Goal: Check status: Check status

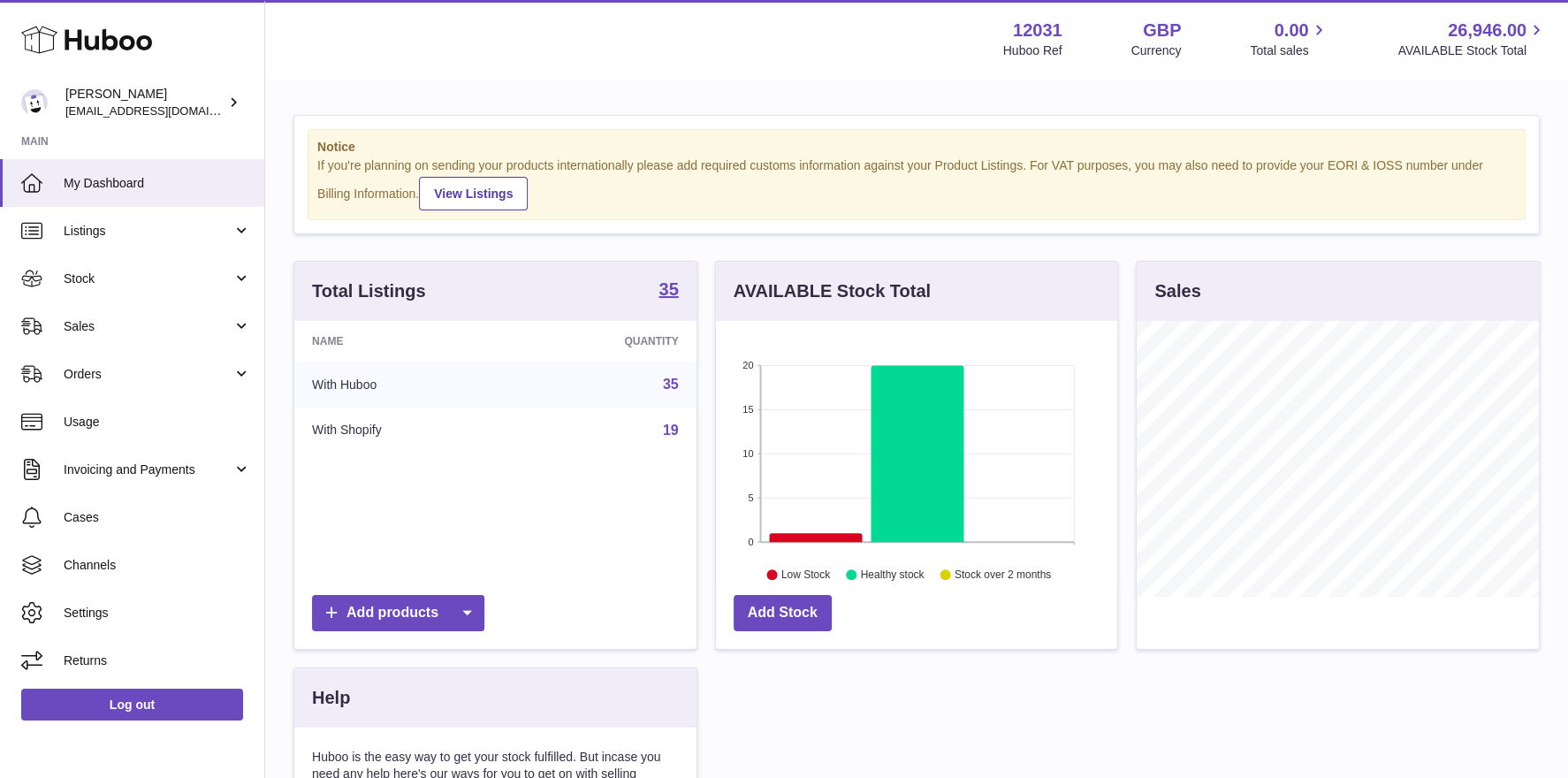
scroll to position [275, 402]
click at [114, 278] on span "Stock" at bounding box center [148, 279] width 169 height 16
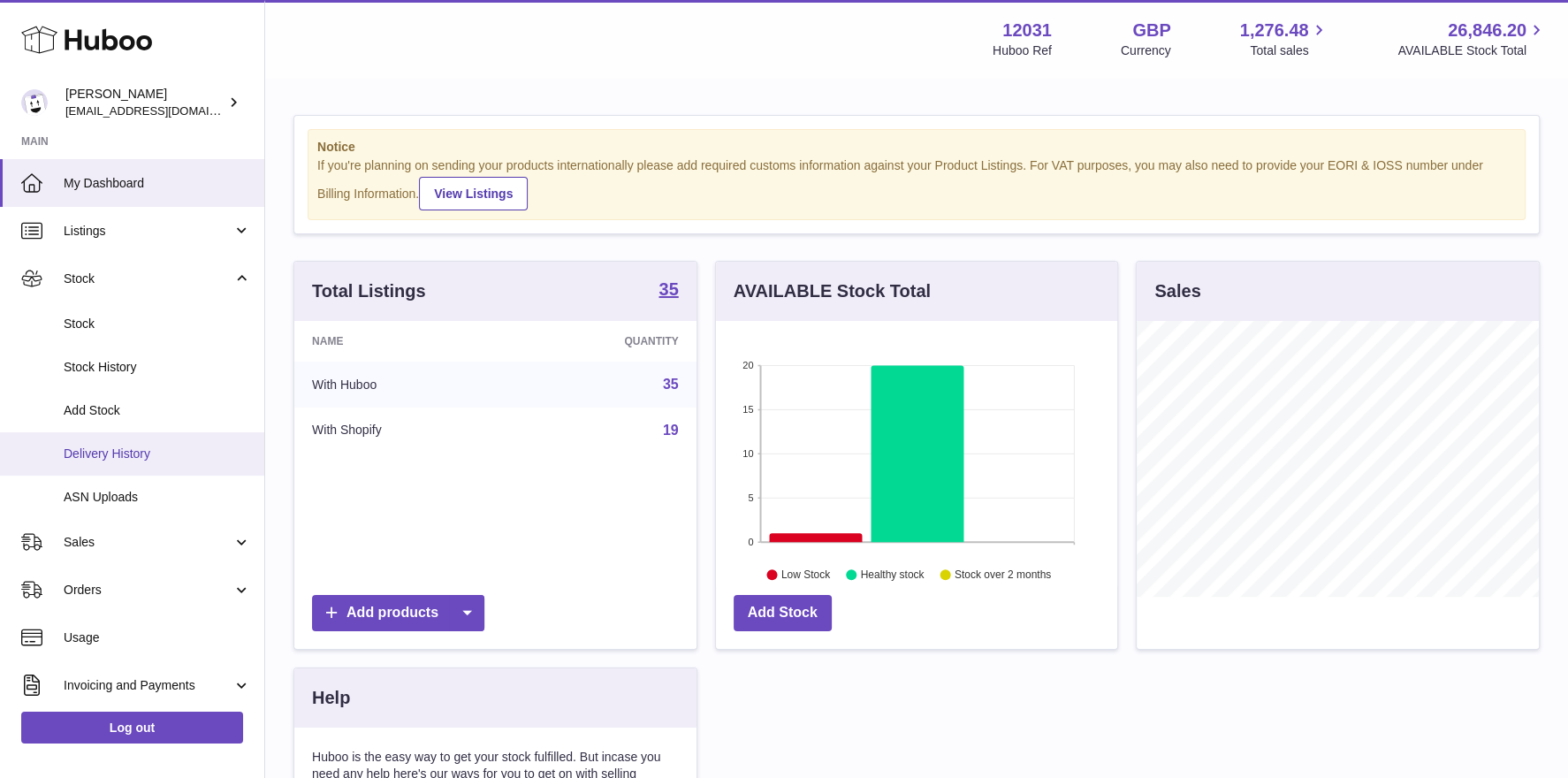
click at [99, 451] on span "Delivery History" at bounding box center [158, 454] width 188 height 16
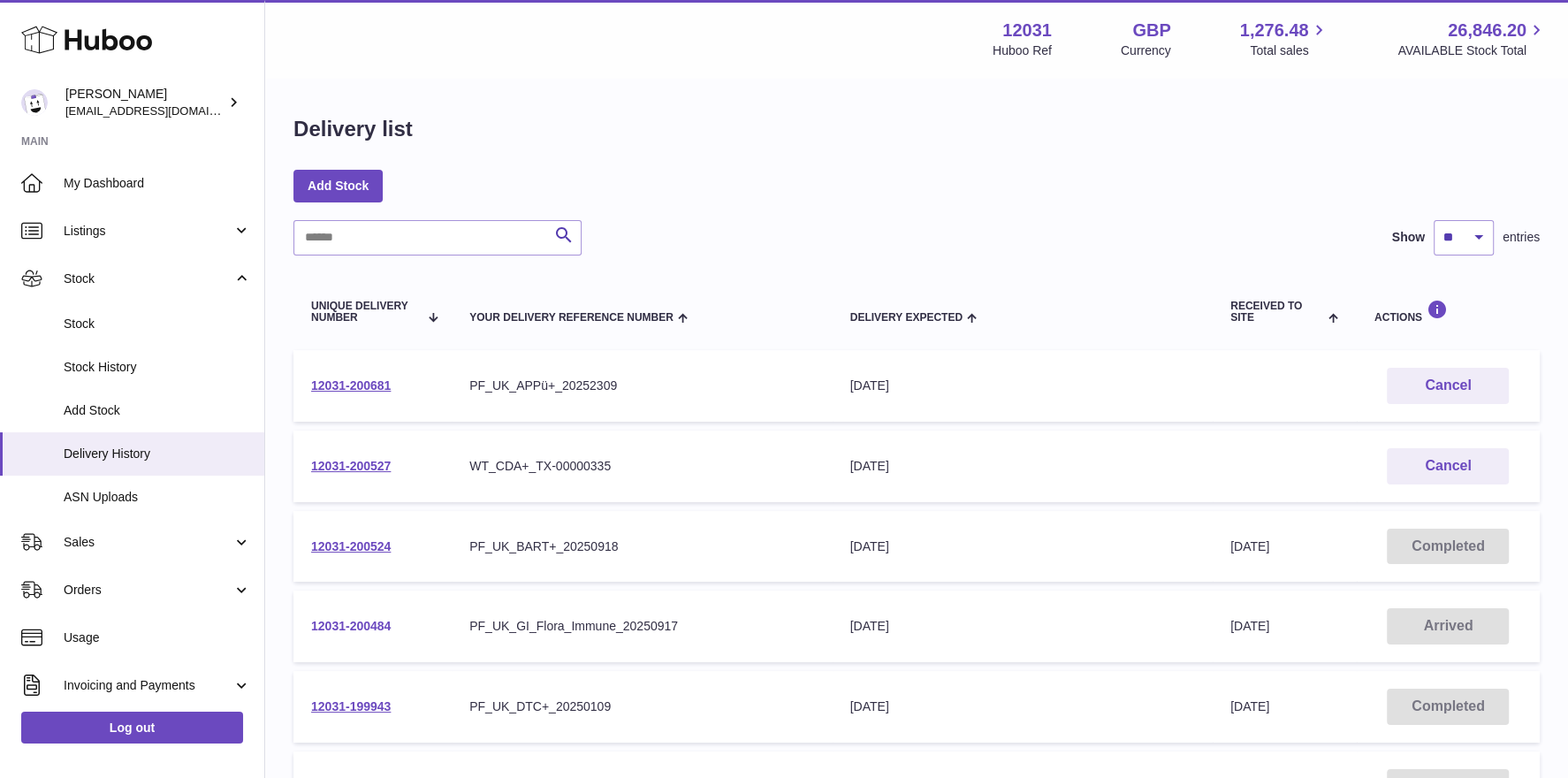
click at [340, 621] on link "12031-200484" at bounding box center [351, 626] width 79 height 15
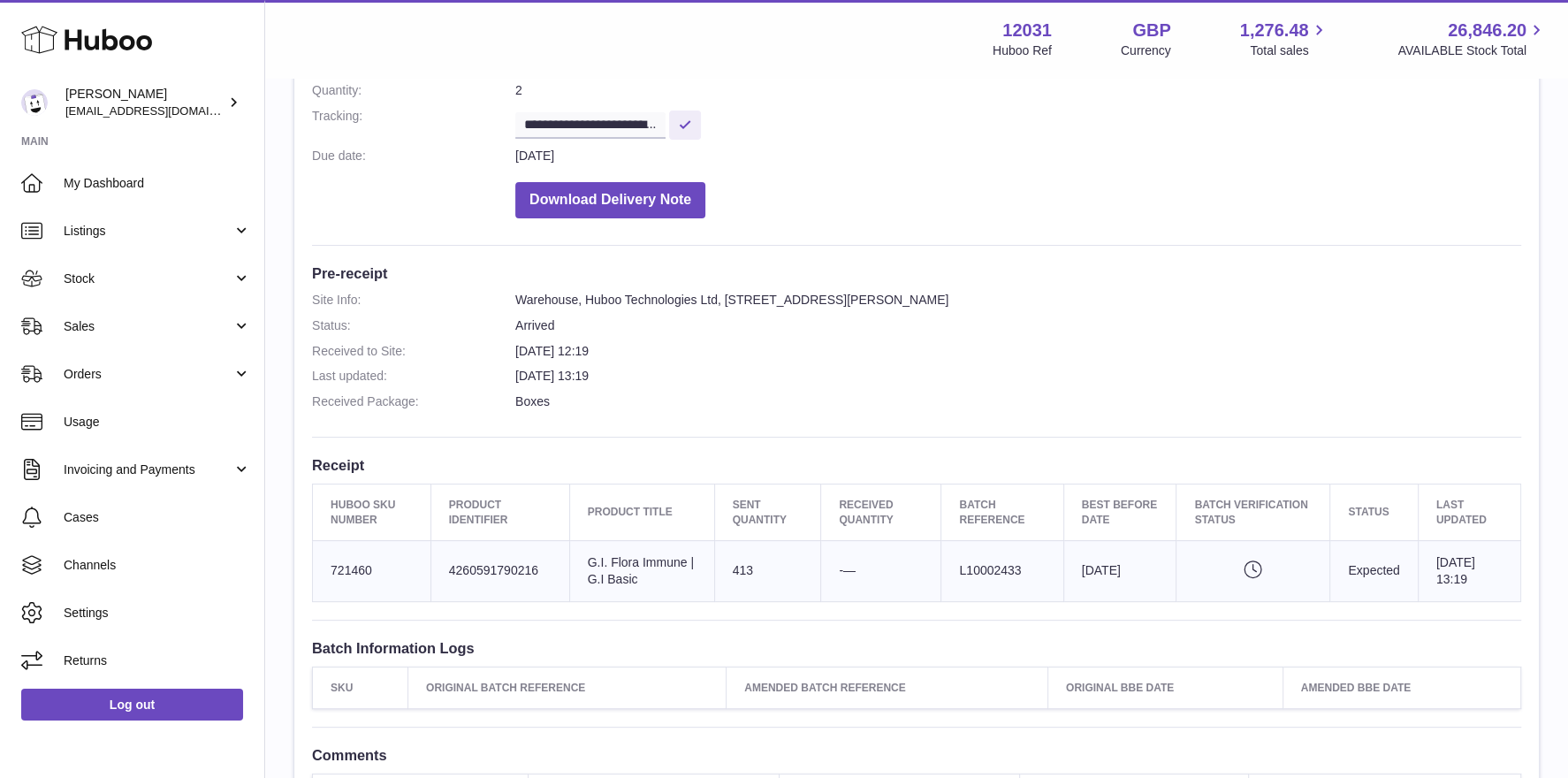
scroll to position [419, 0]
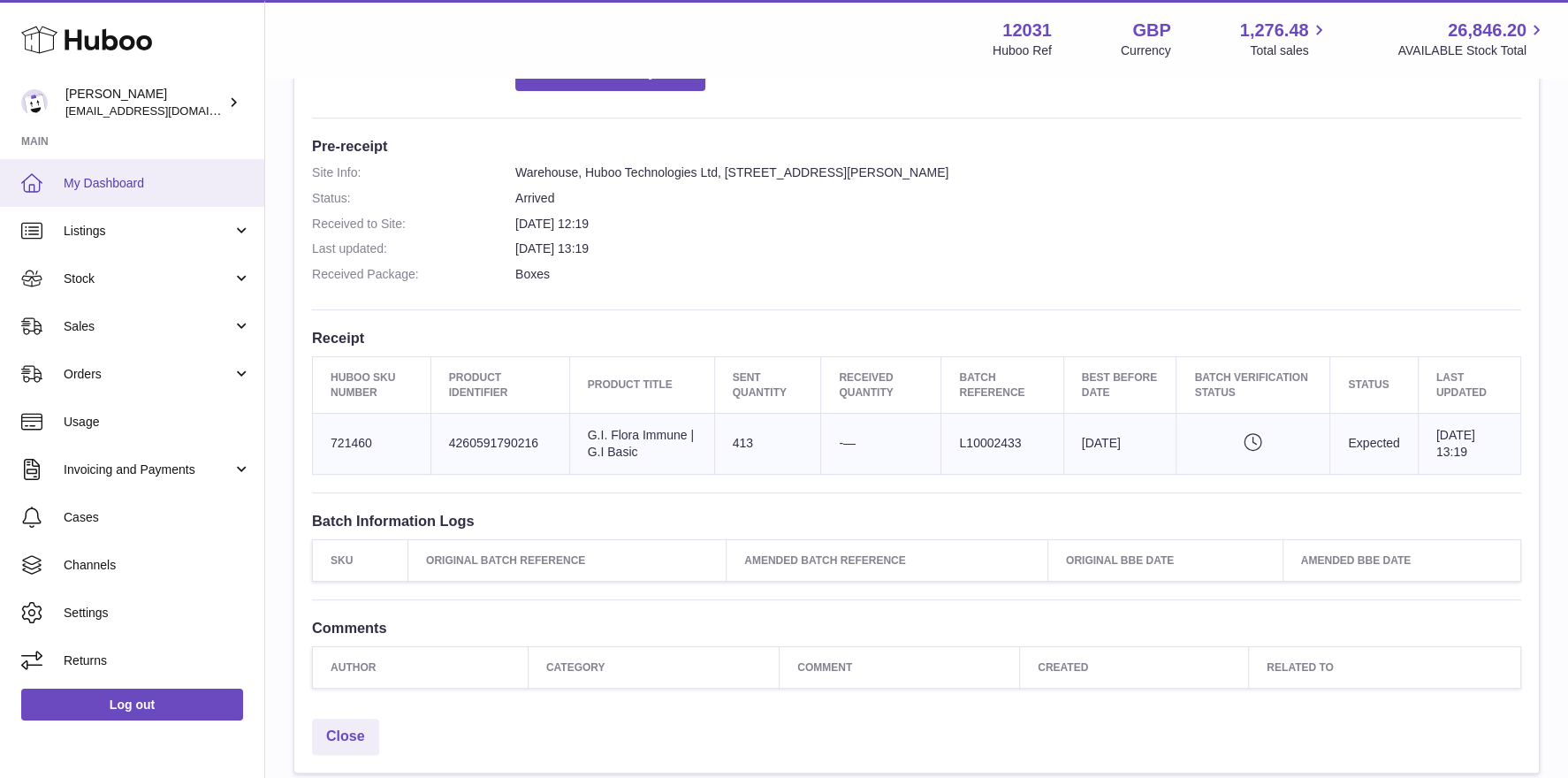
click at [162, 186] on span "My Dashboard" at bounding box center [158, 183] width 188 height 16
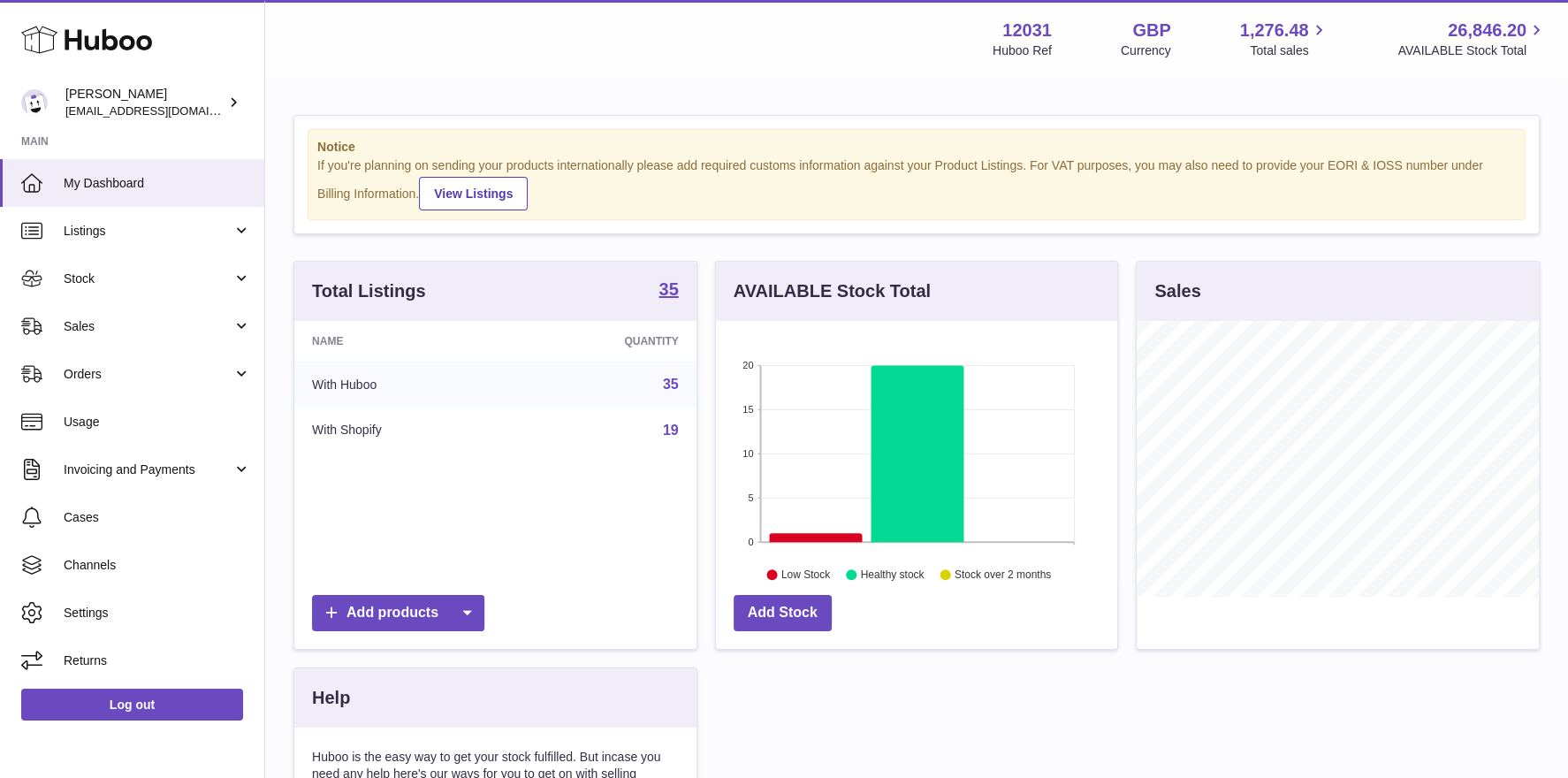
scroll to position [275, 402]
click at [179, 285] on span "Stock" at bounding box center [148, 279] width 169 height 16
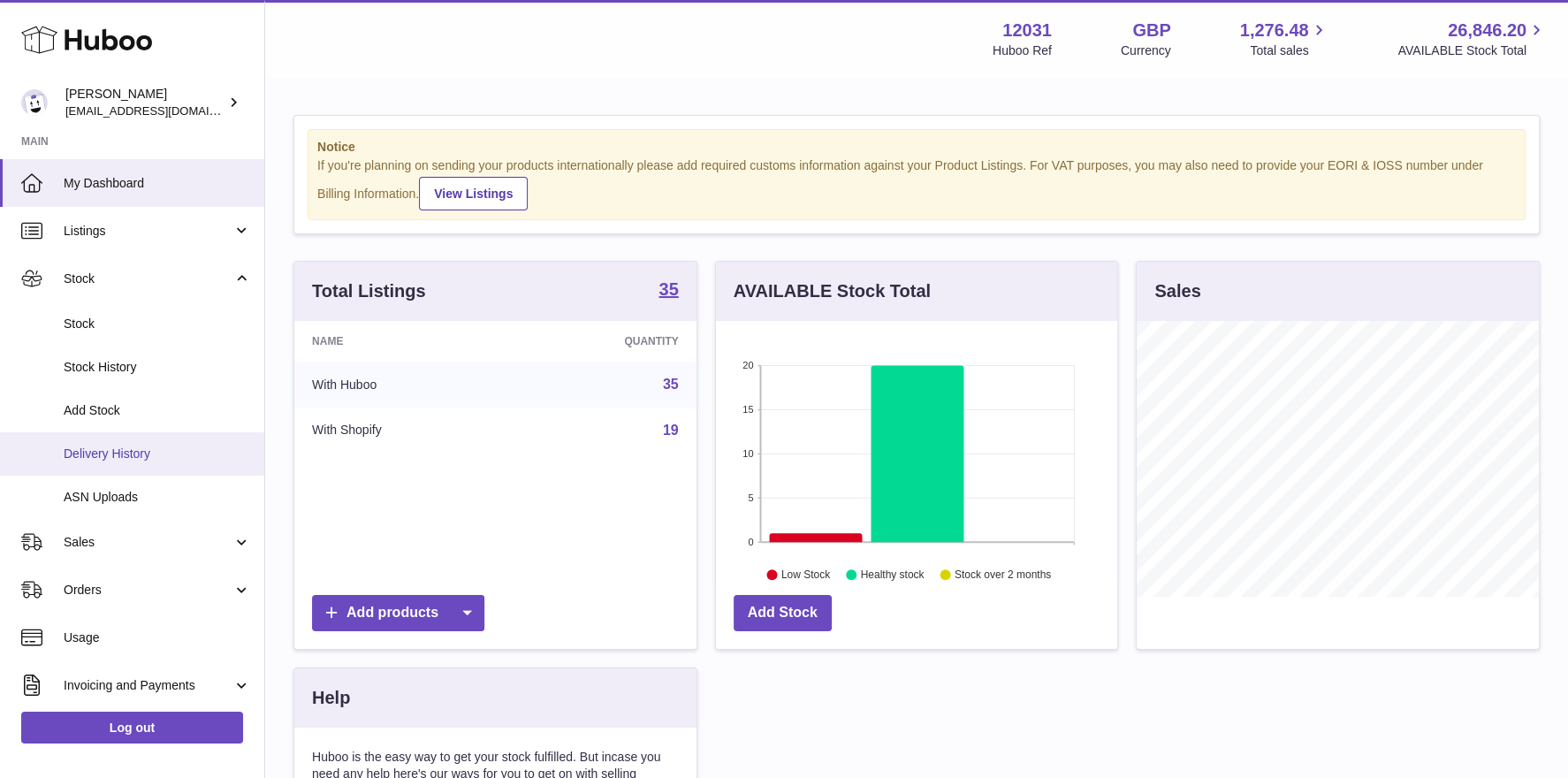
click at [123, 462] on link "Delivery History" at bounding box center [132, 454] width 264 height 44
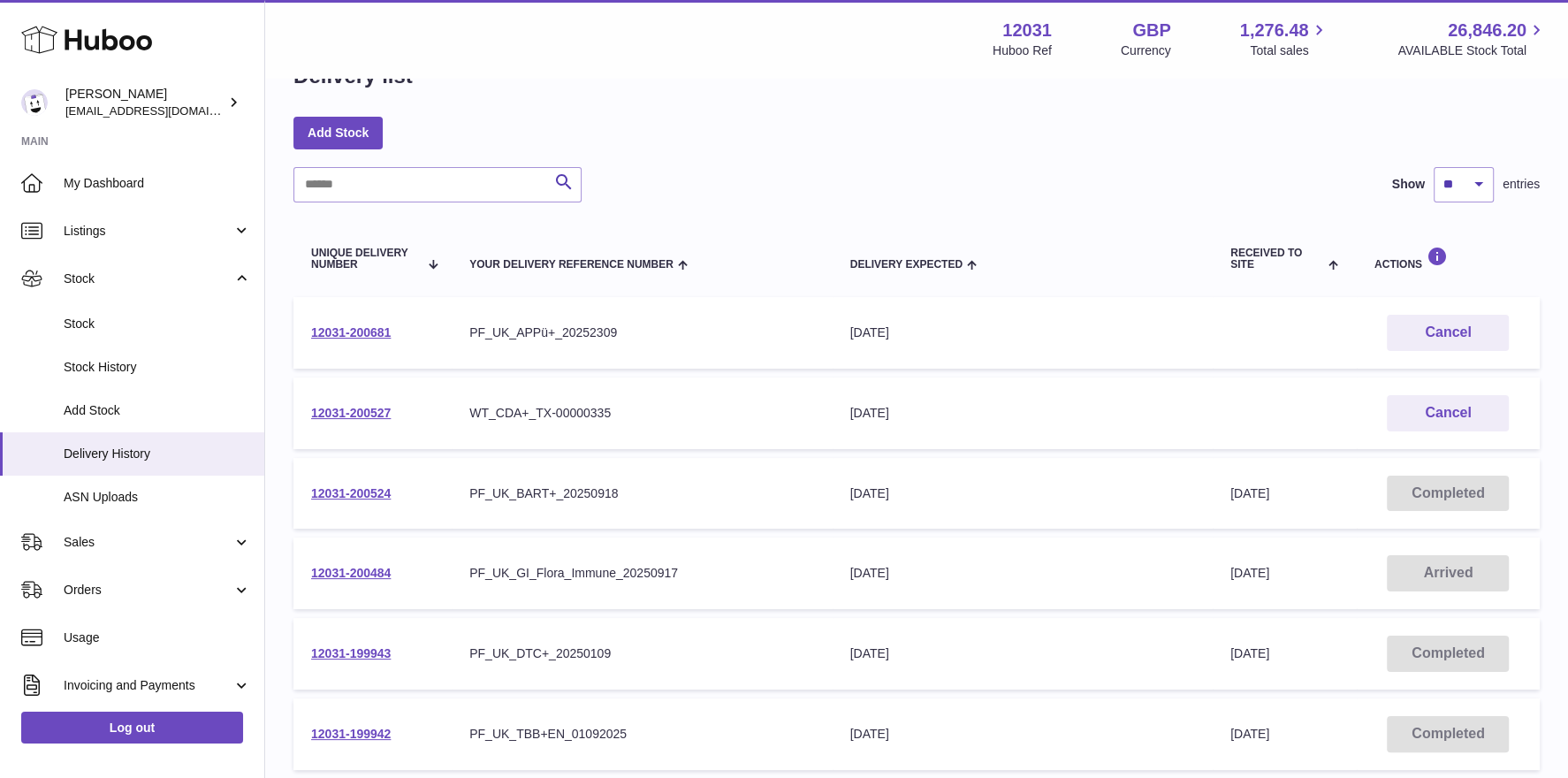
scroll to position [53, 0]
click at [370, 498] on link "12031-200524" at bounding box center [351, 494] width 79 height 15
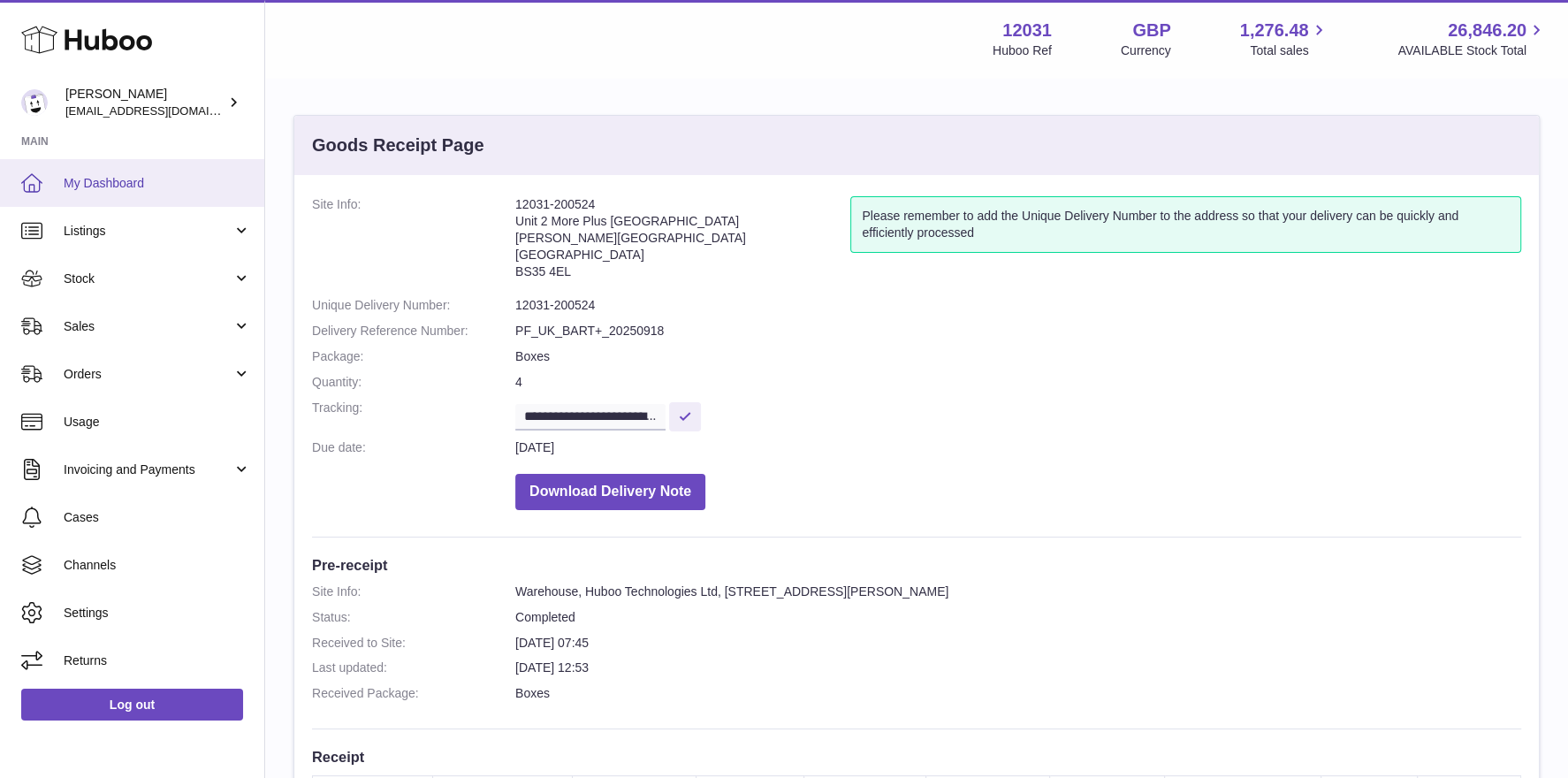
click at [203, 195] on link "My Dashboard" at bounding box center [132, 183] width 264 height 47
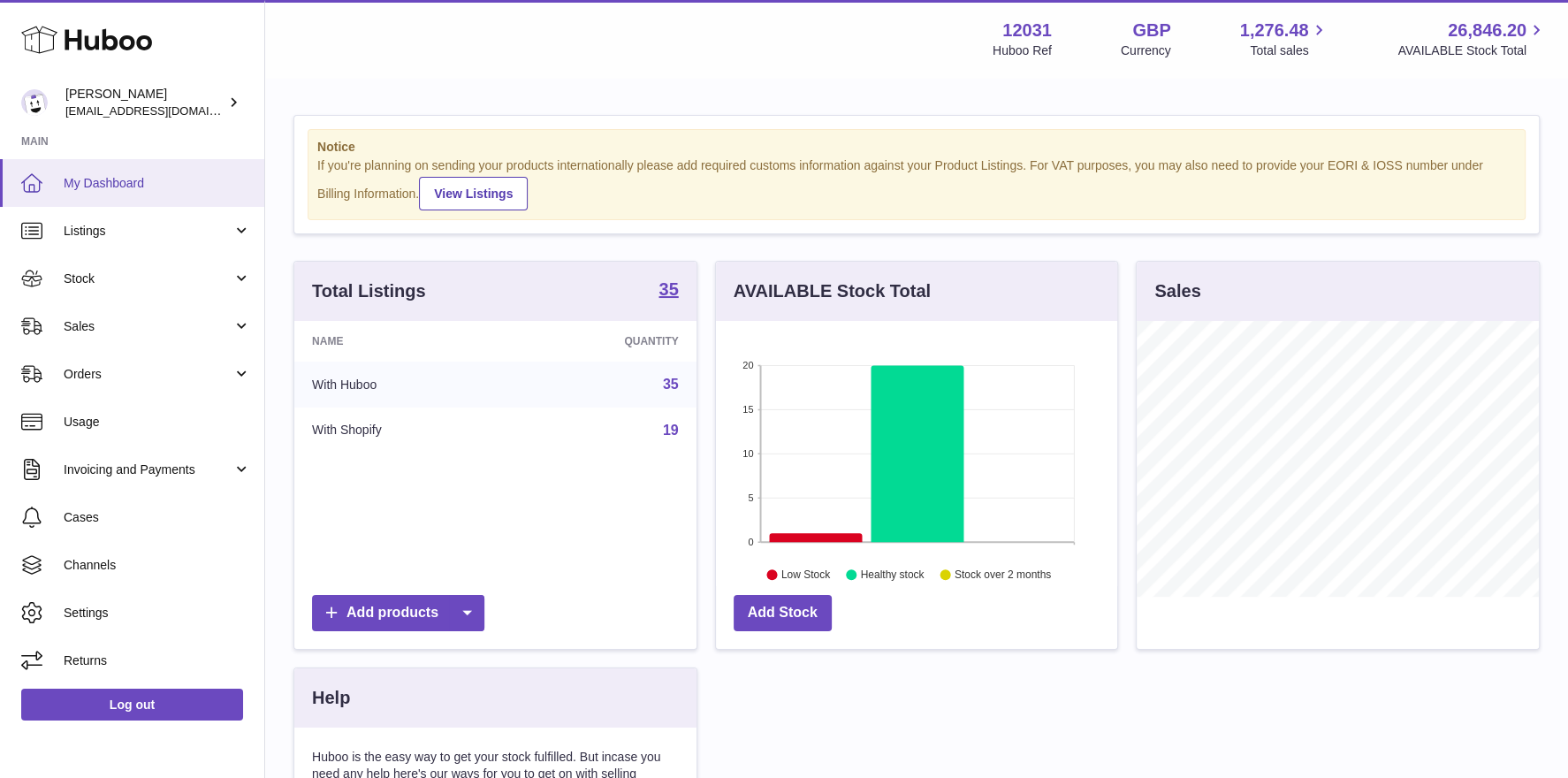
scroll to position [275, 402]
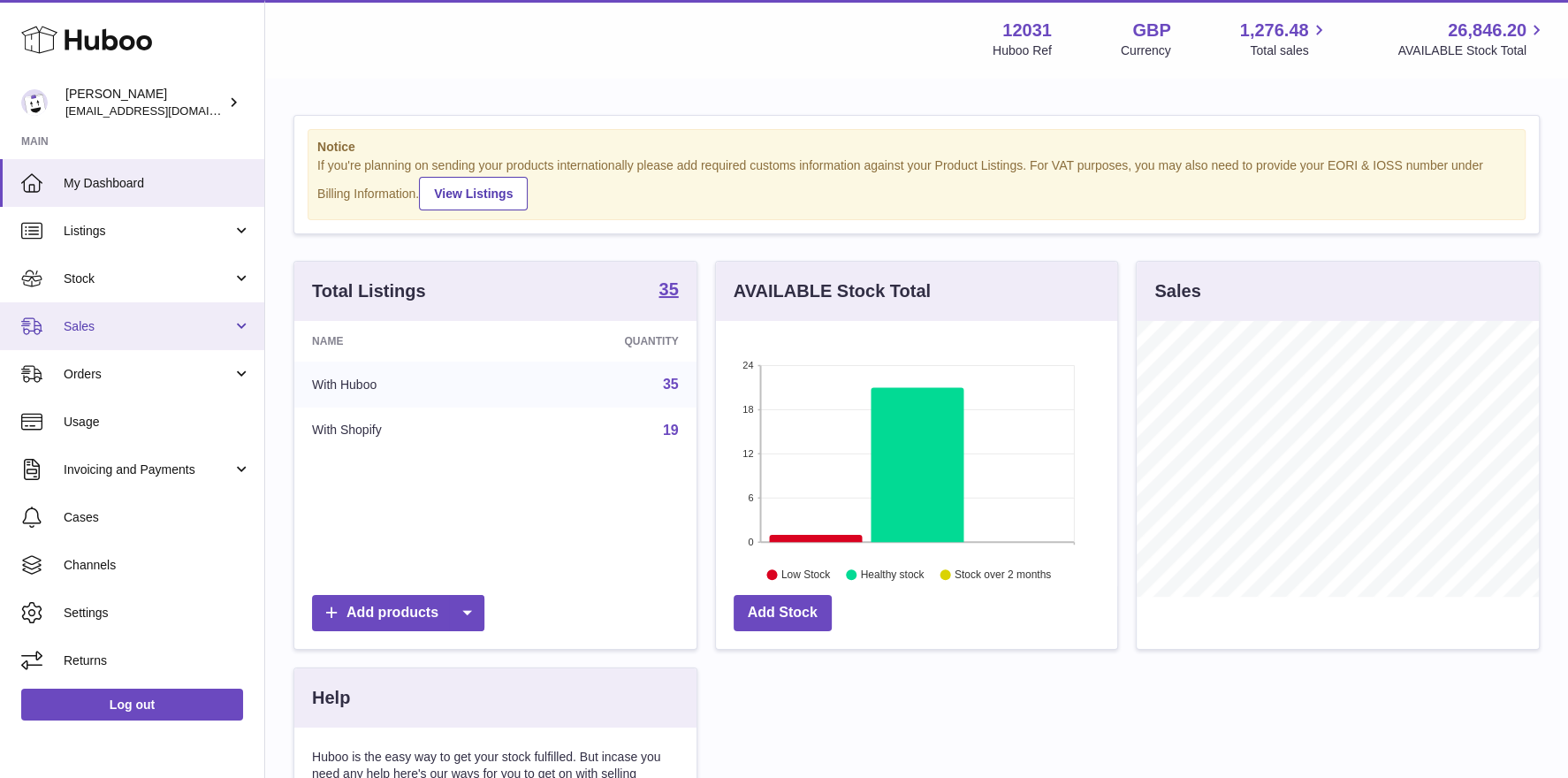
scroll to position [275, 402]
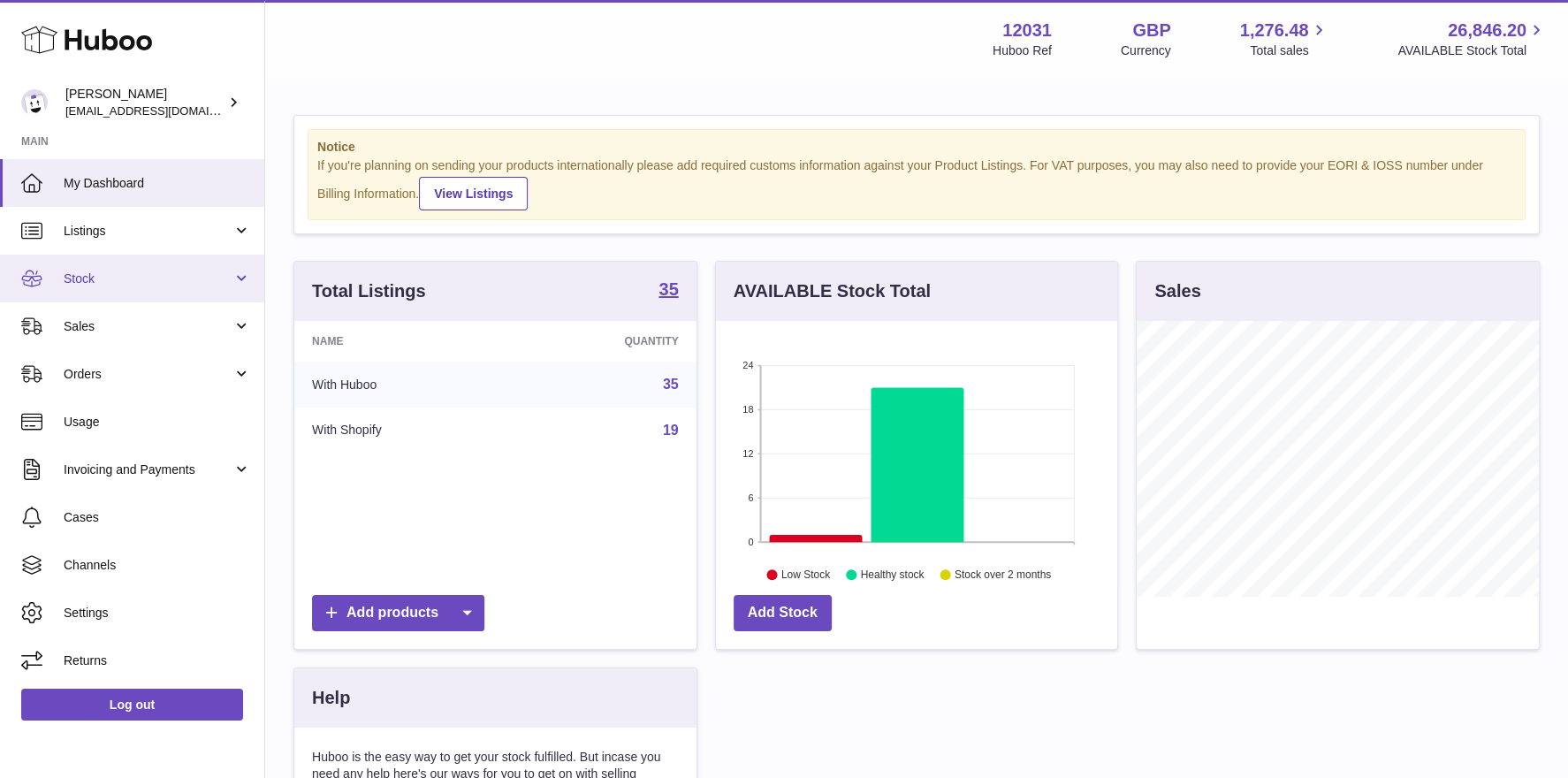
click at [105, 268] on link "Stock" at bounding box center [132, 278] width 264 height 47
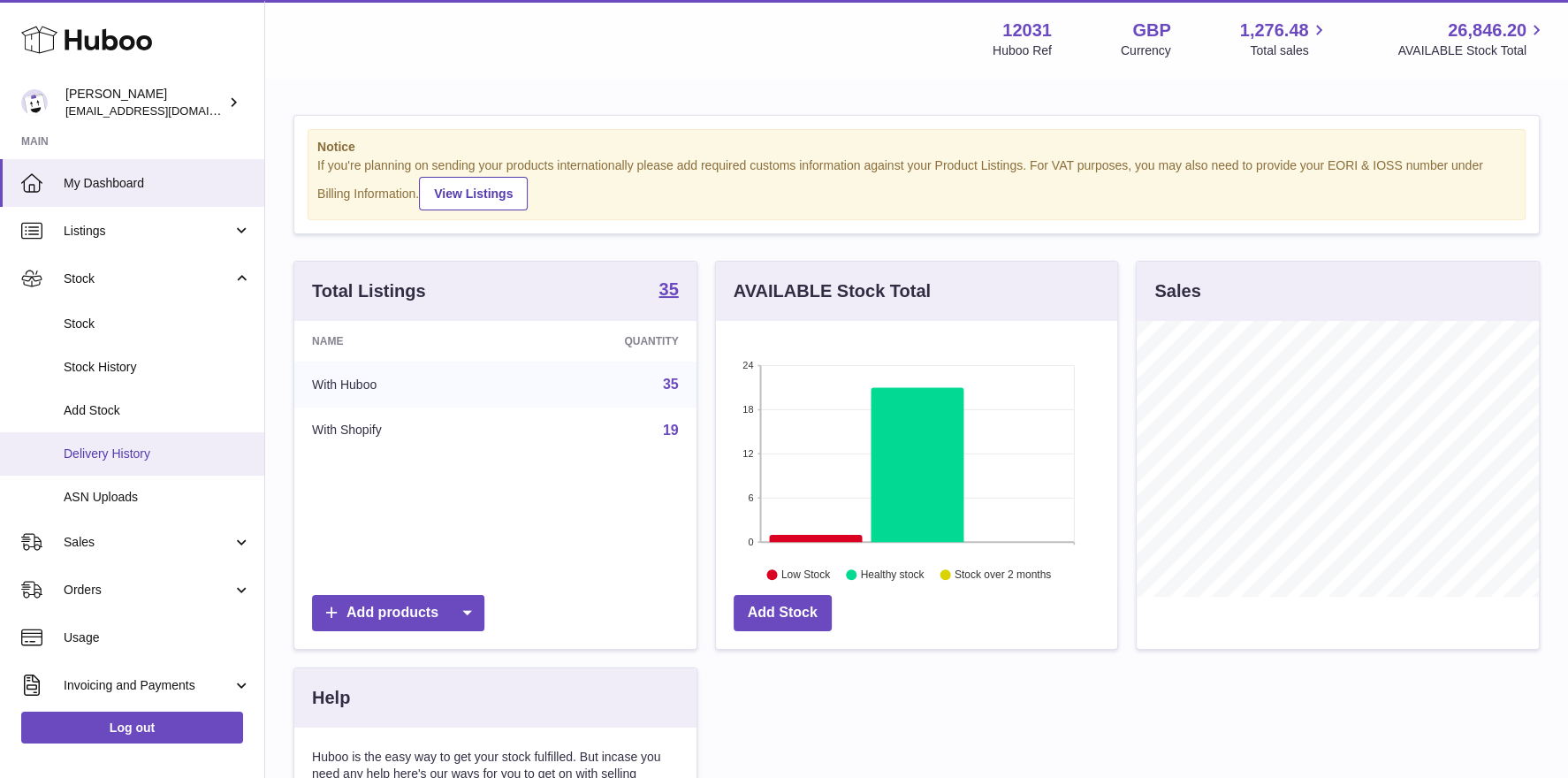
click at [99, 442] on link "Delivery History" at bounding box center [132, 454] width 264 height 44
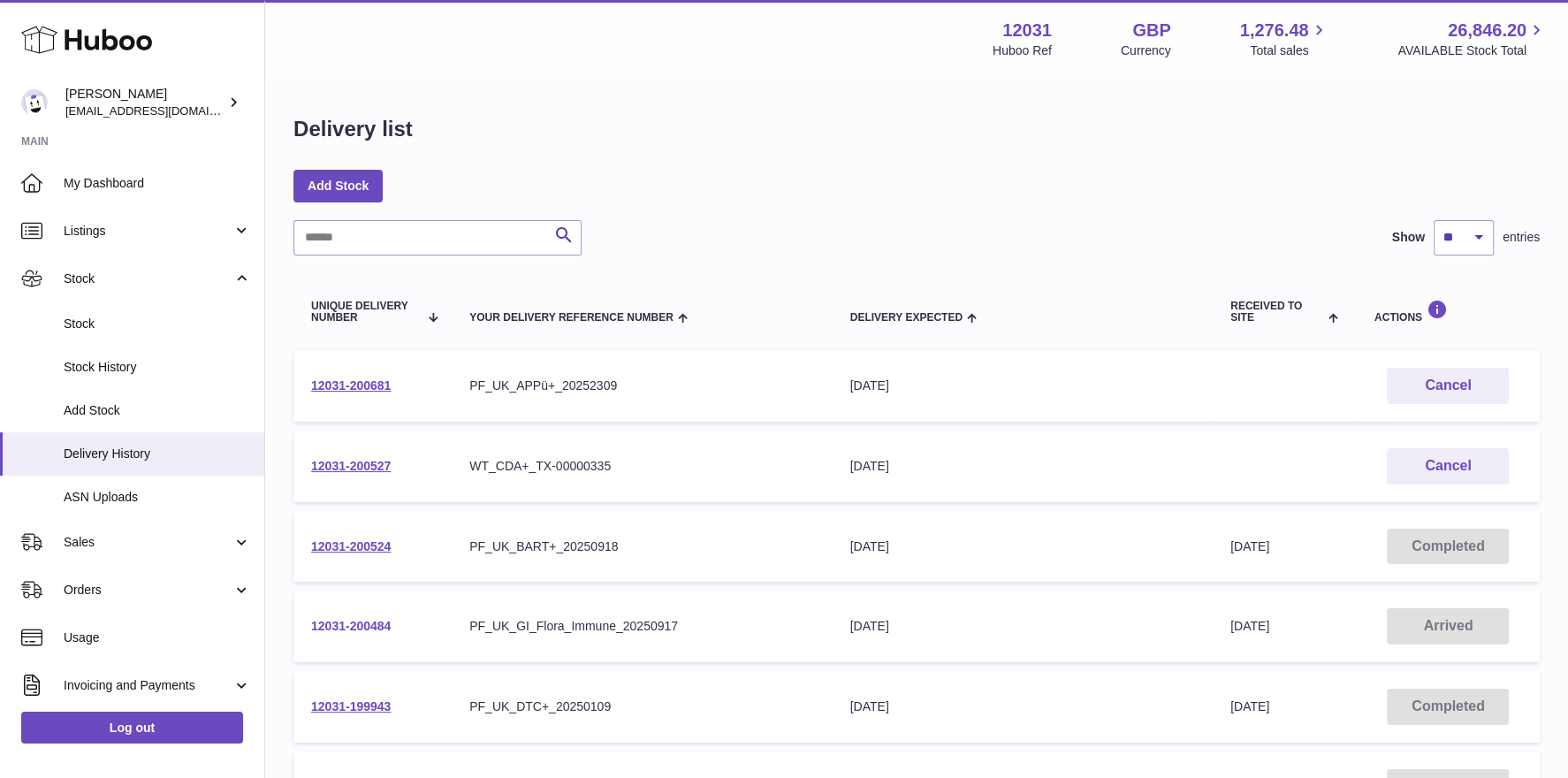
click at [344, 624] on link "12031-200484" at bounding box center [351, 626] width 79 height 15
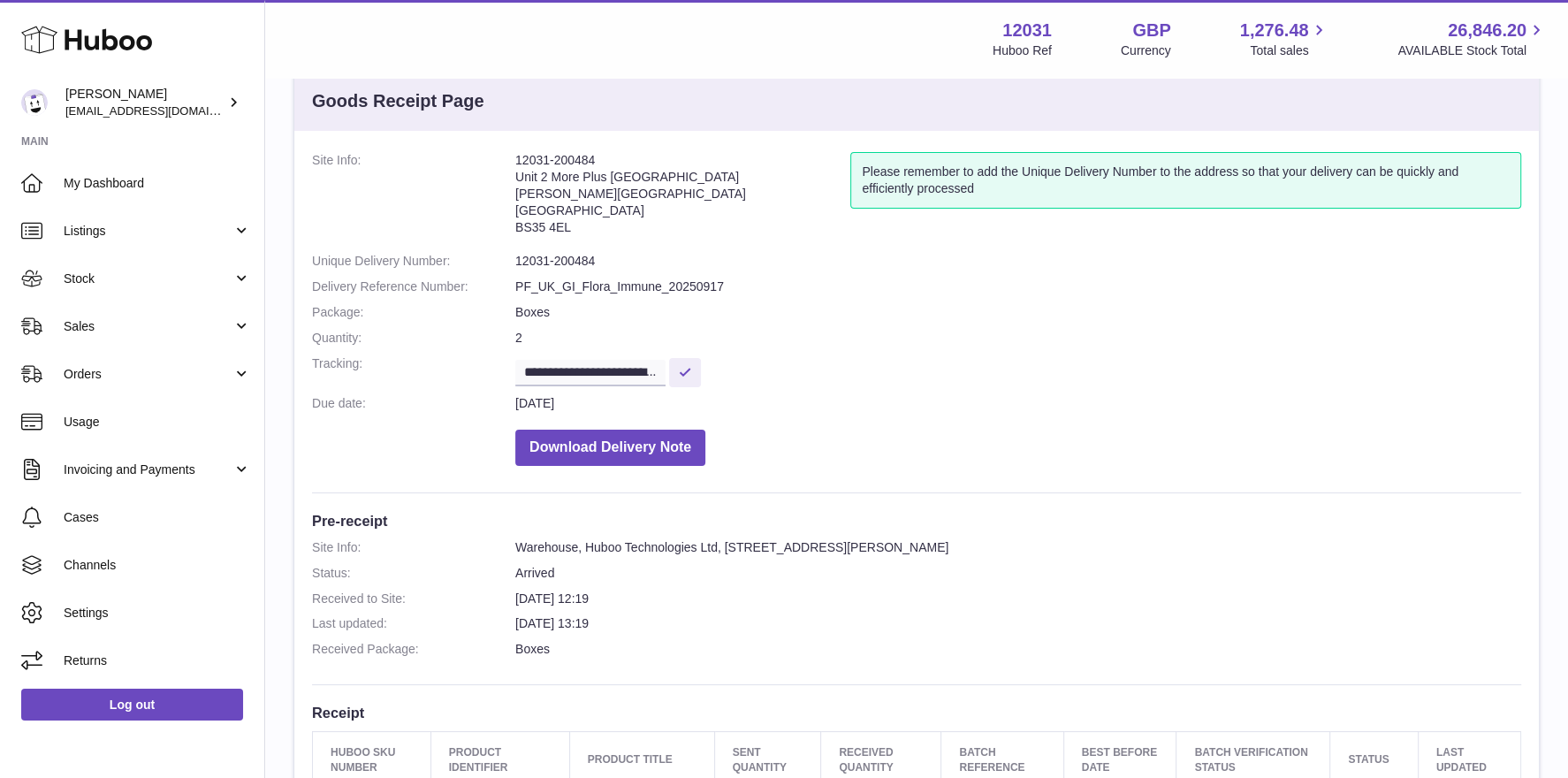
scroll to position [275, 0]
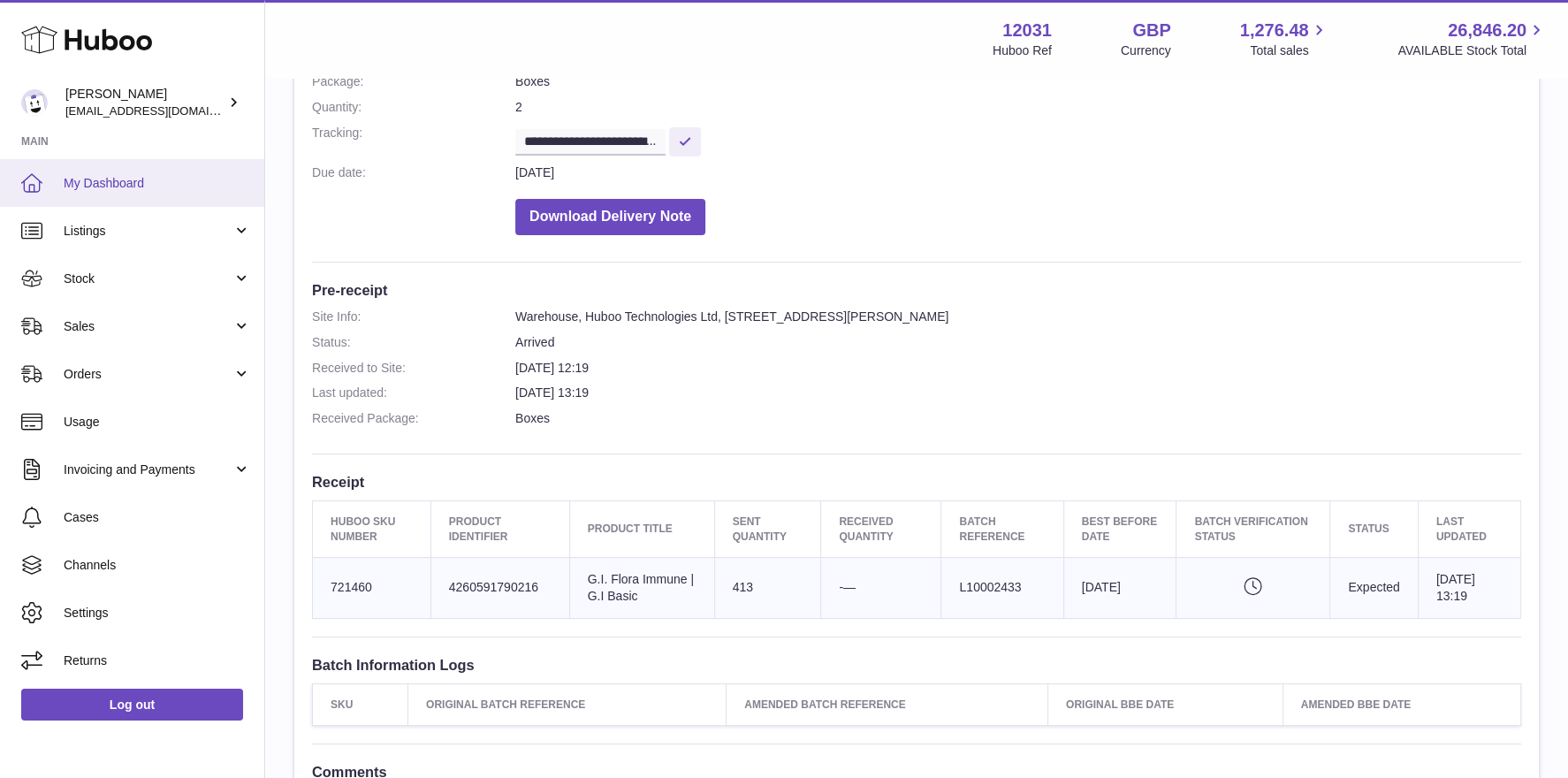
click at [156, 180] on span "My Dashboard" at bounding box center [158, 183] width 188 height 16
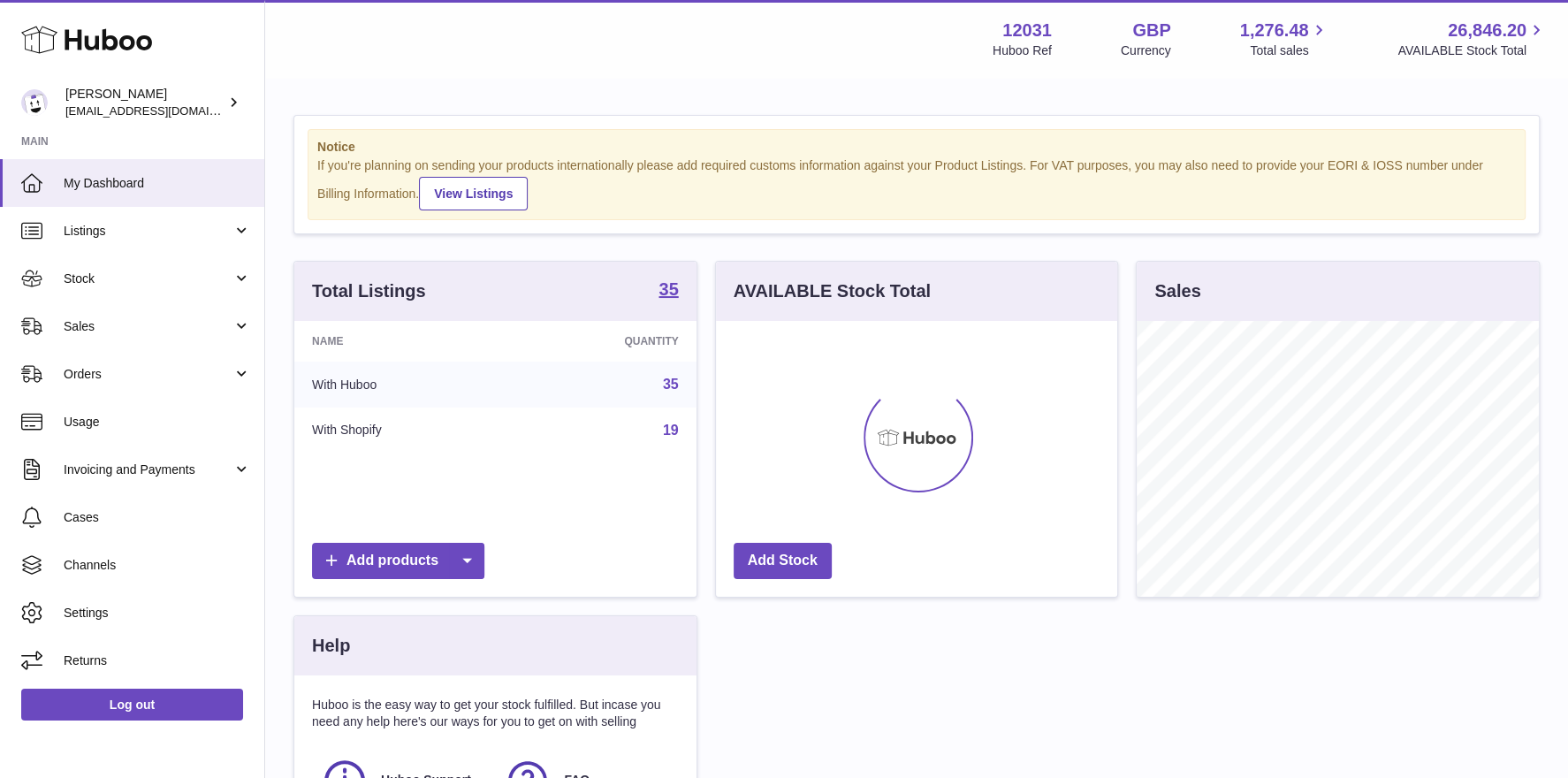
scroll to position [275, 402]
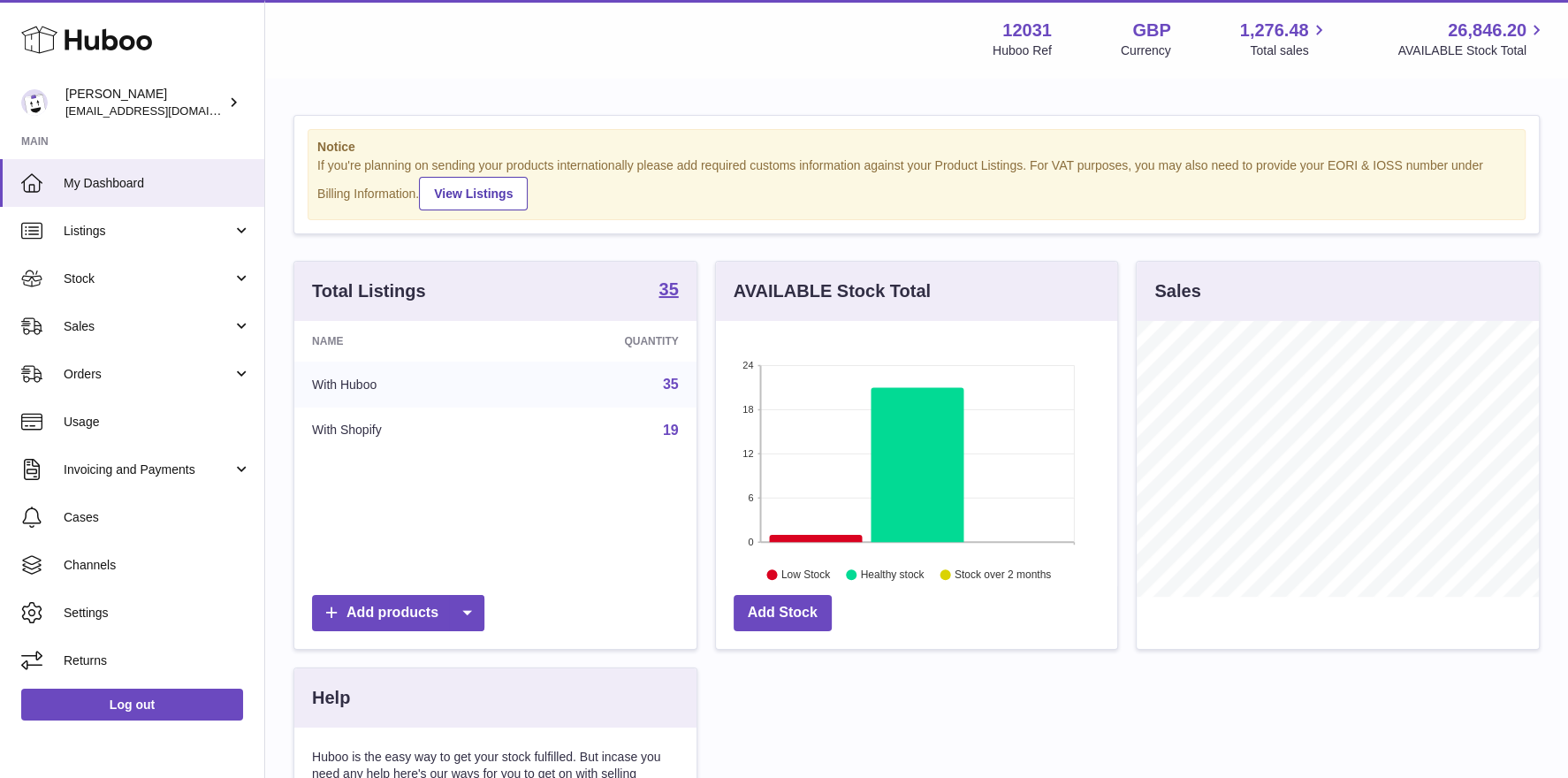
scroll to position [275, 402]
click at [117, 283] on span "Stock" at bounding box center [148, 279] width 169 height 16
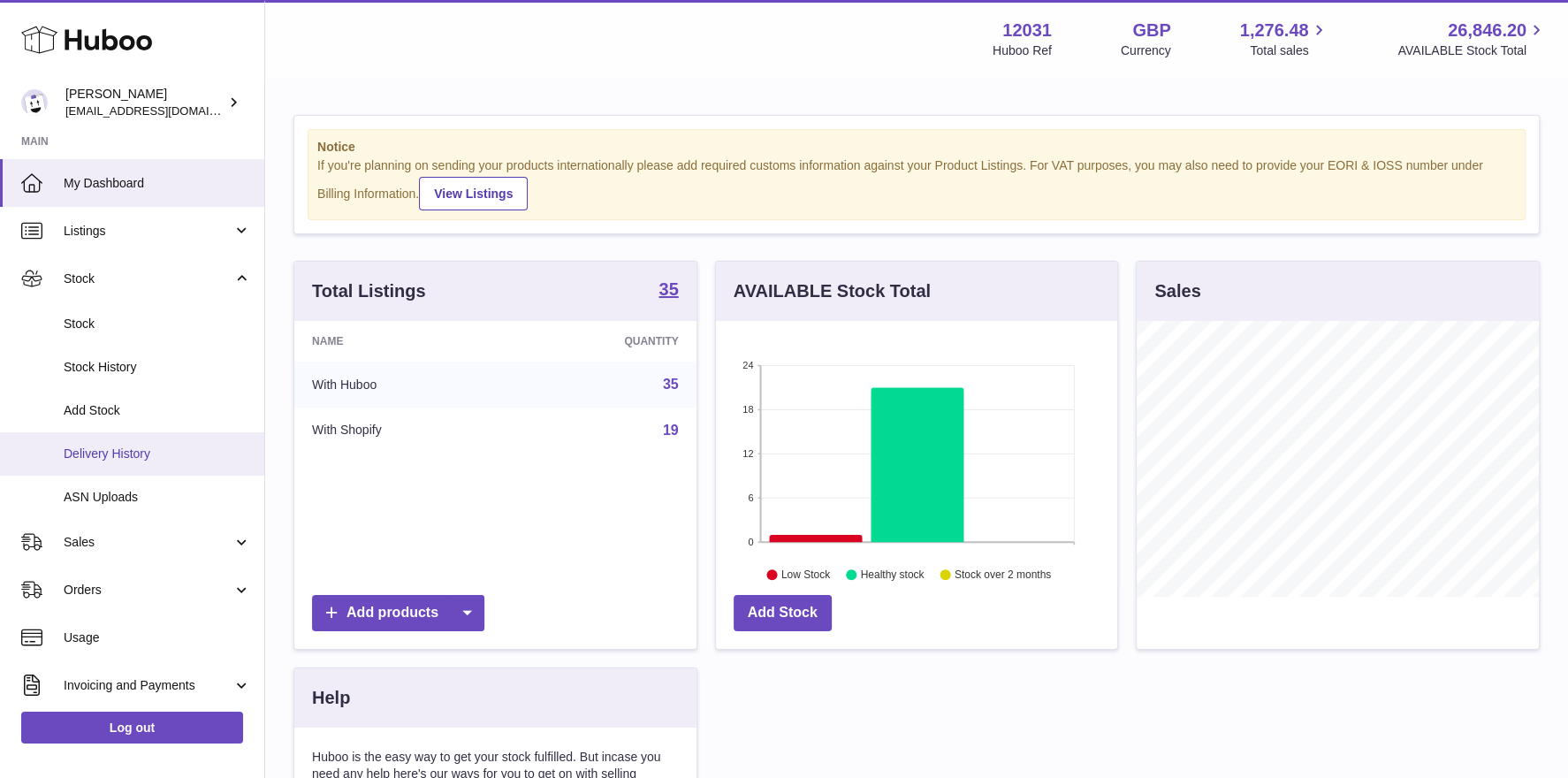
click at [122, 444] on link "Delivery History" at bounding box center [132, 454] width 264 height 44
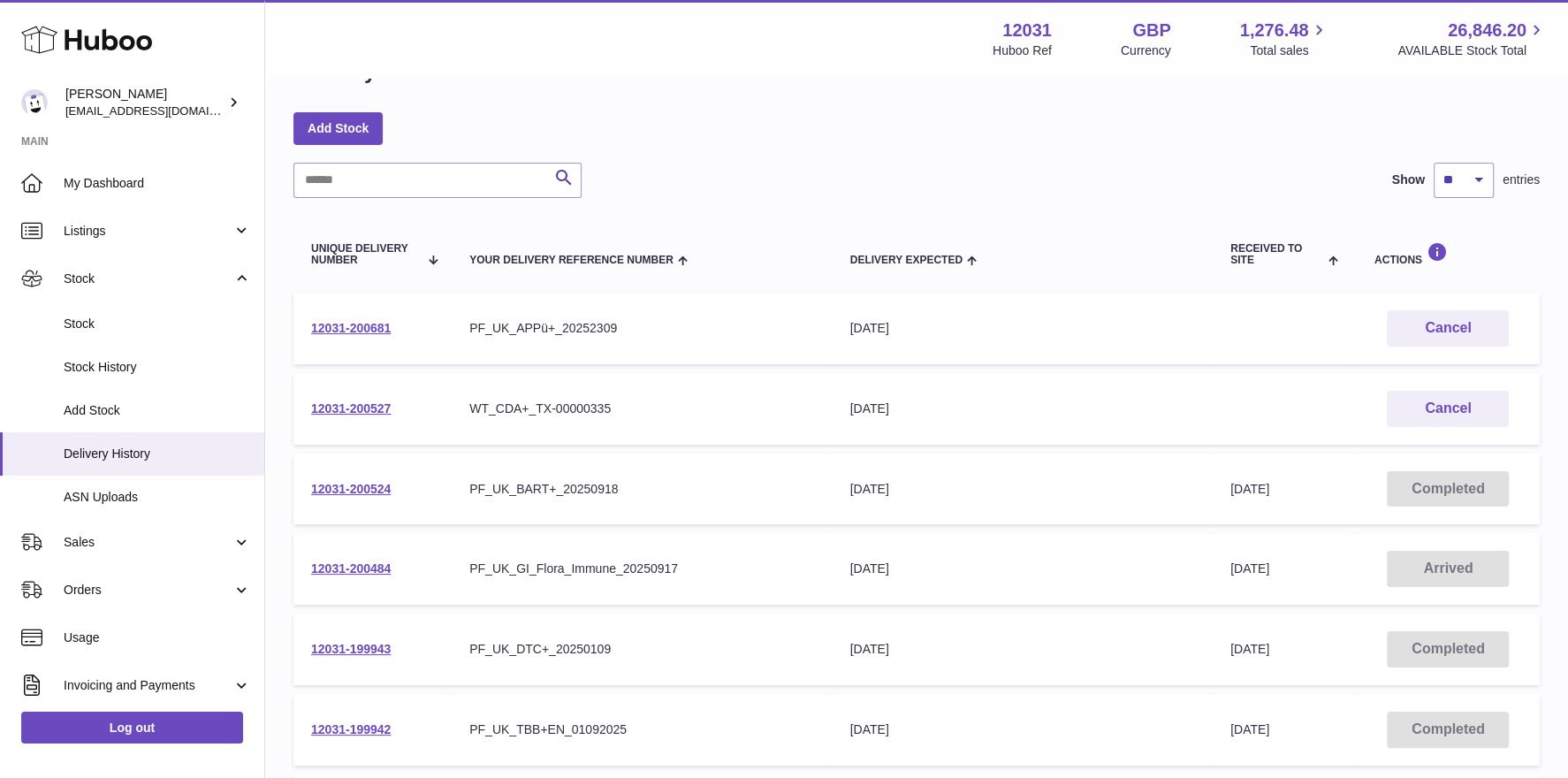
scroll to position [58, 0]
click at [370, 570] on link "12031-200484" at bounding box center [351, 567] width 79 height 15
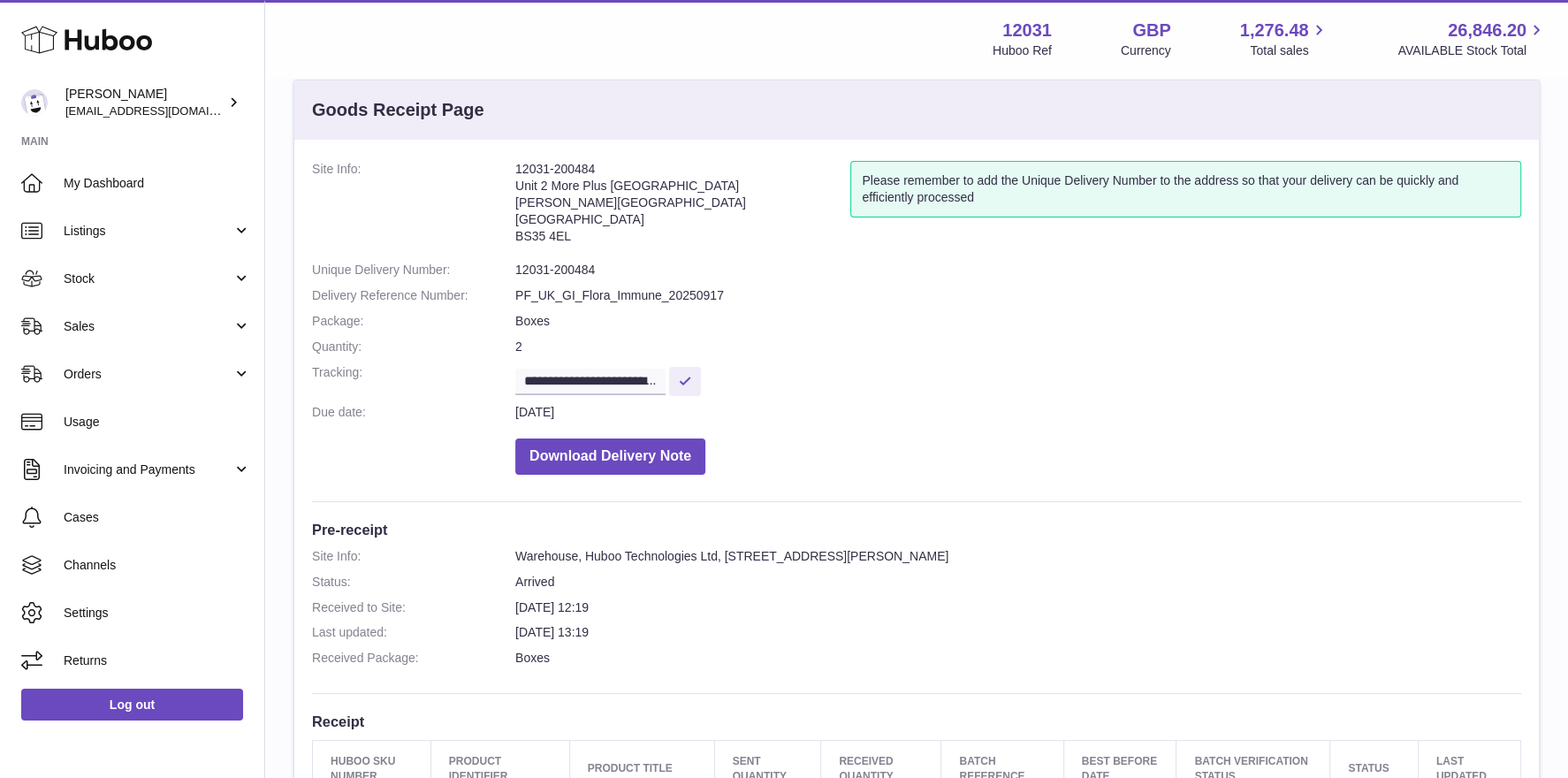
scroll to position [562, 0]
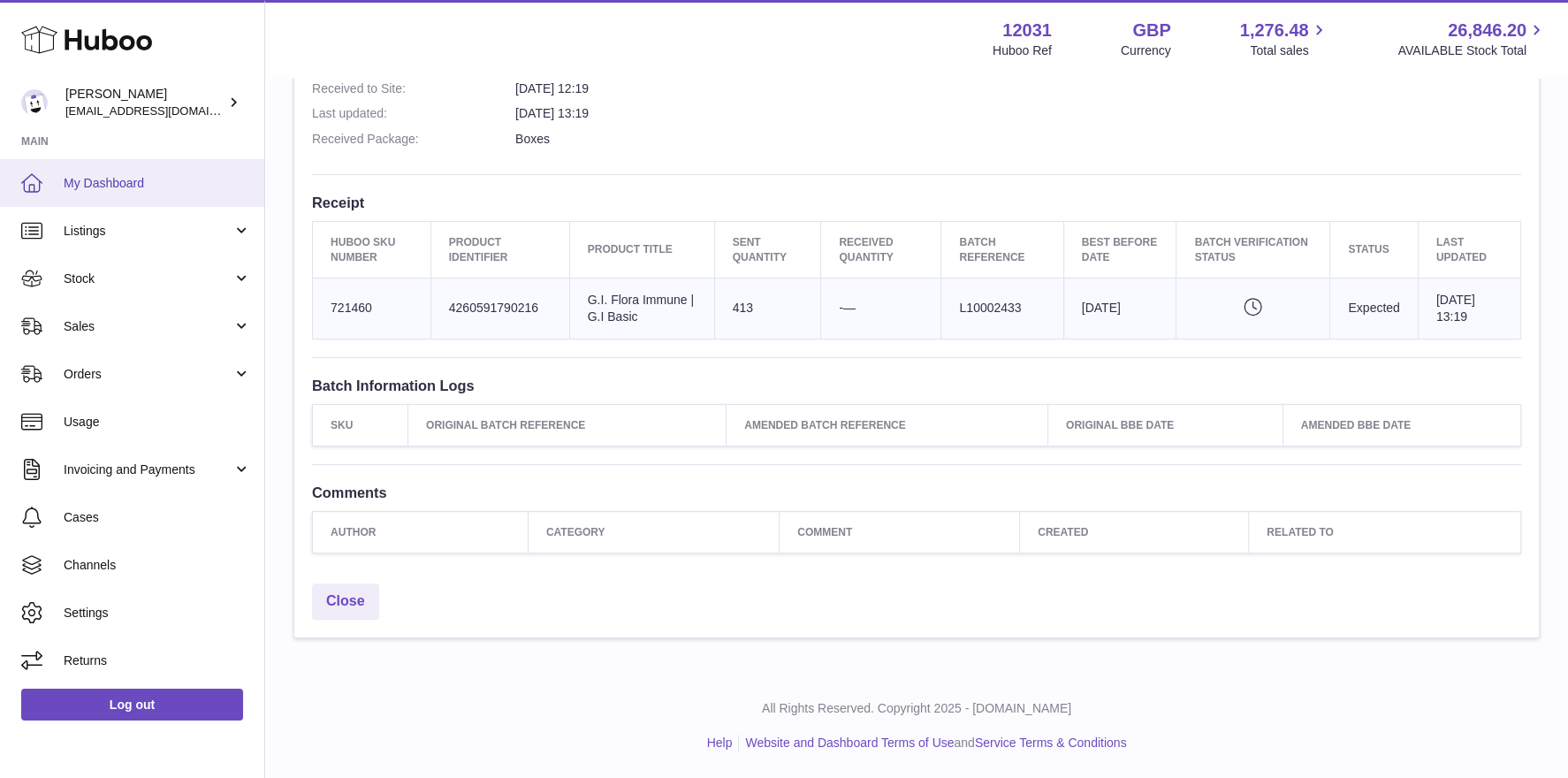
click at [134, 187] on span "My Dashboard" at bounding box center [158, 183] width 188 height 16
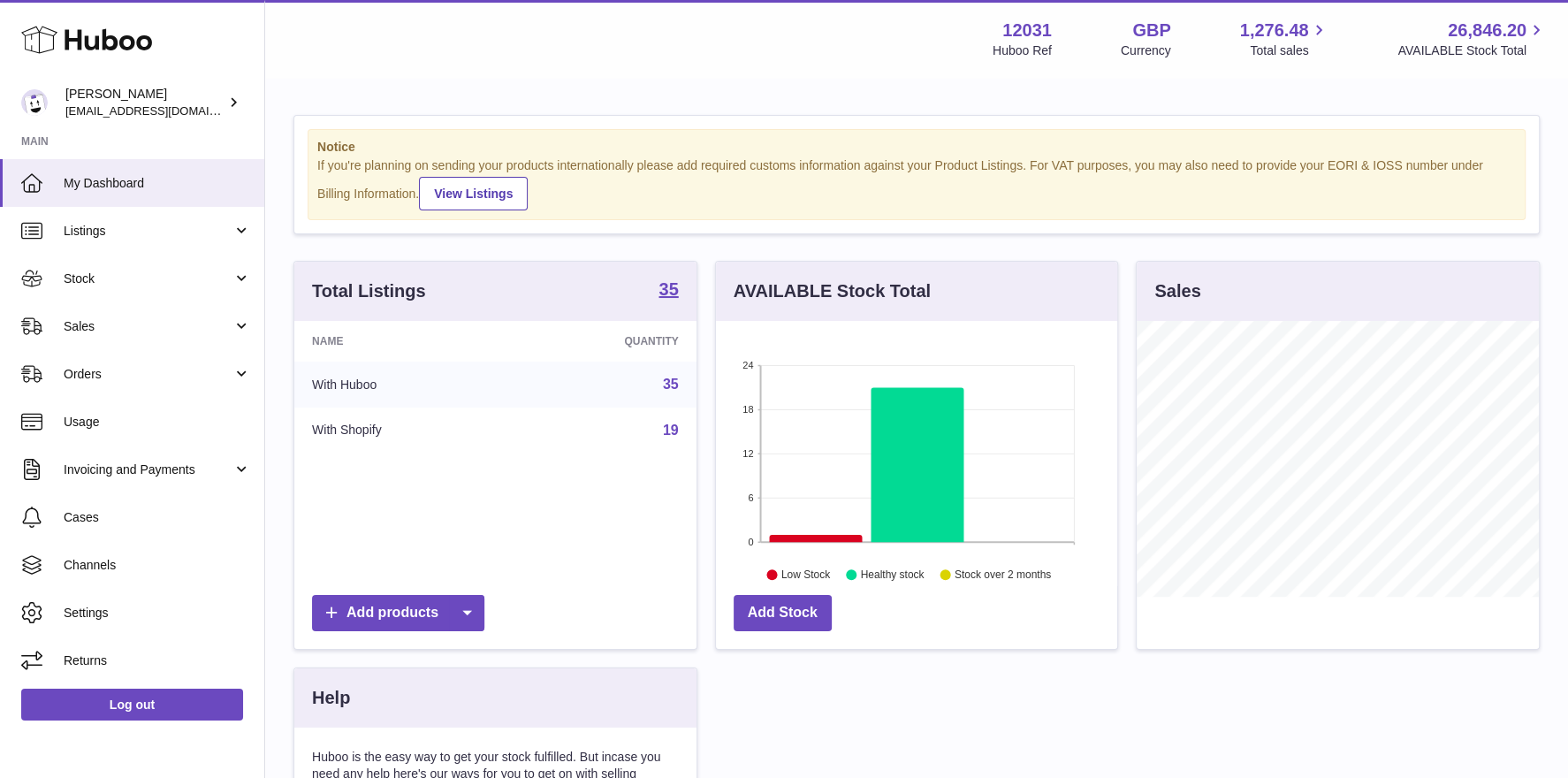
scroll to position [275, 402]
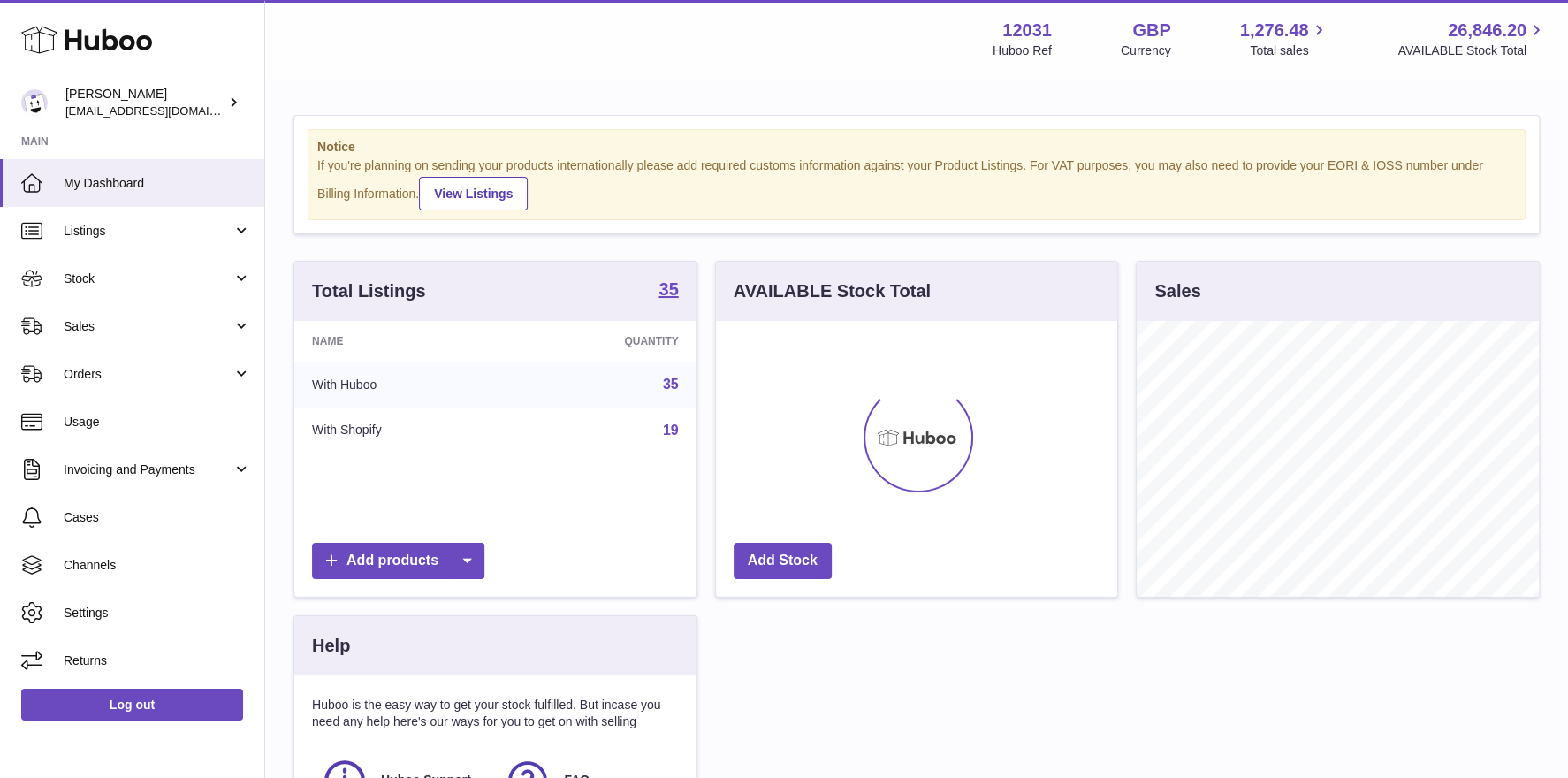
scroll to position [275, 402]
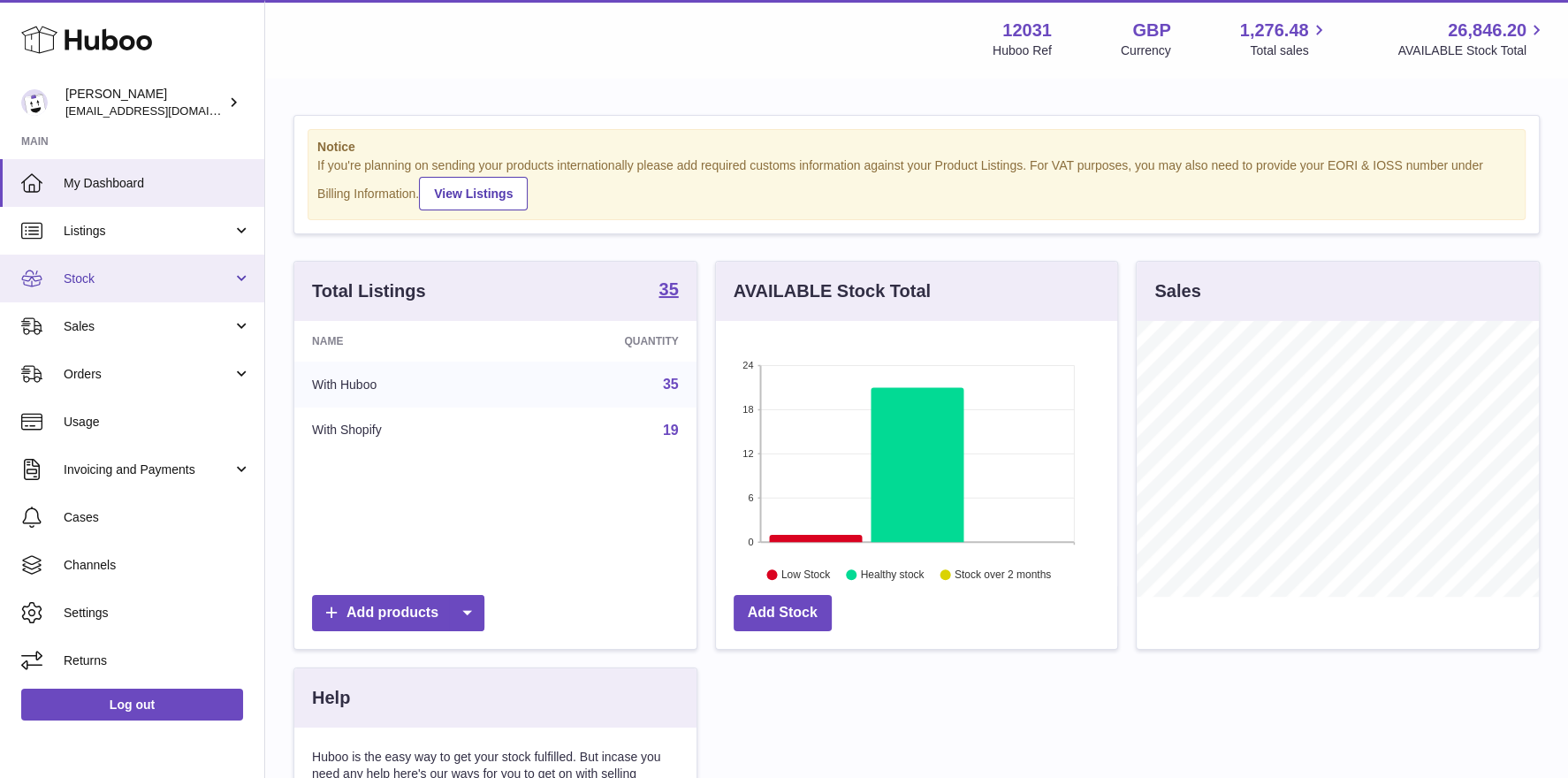
click at [146, 282] on span "Stock" at bounding box center [148, 279] width 169 height 16
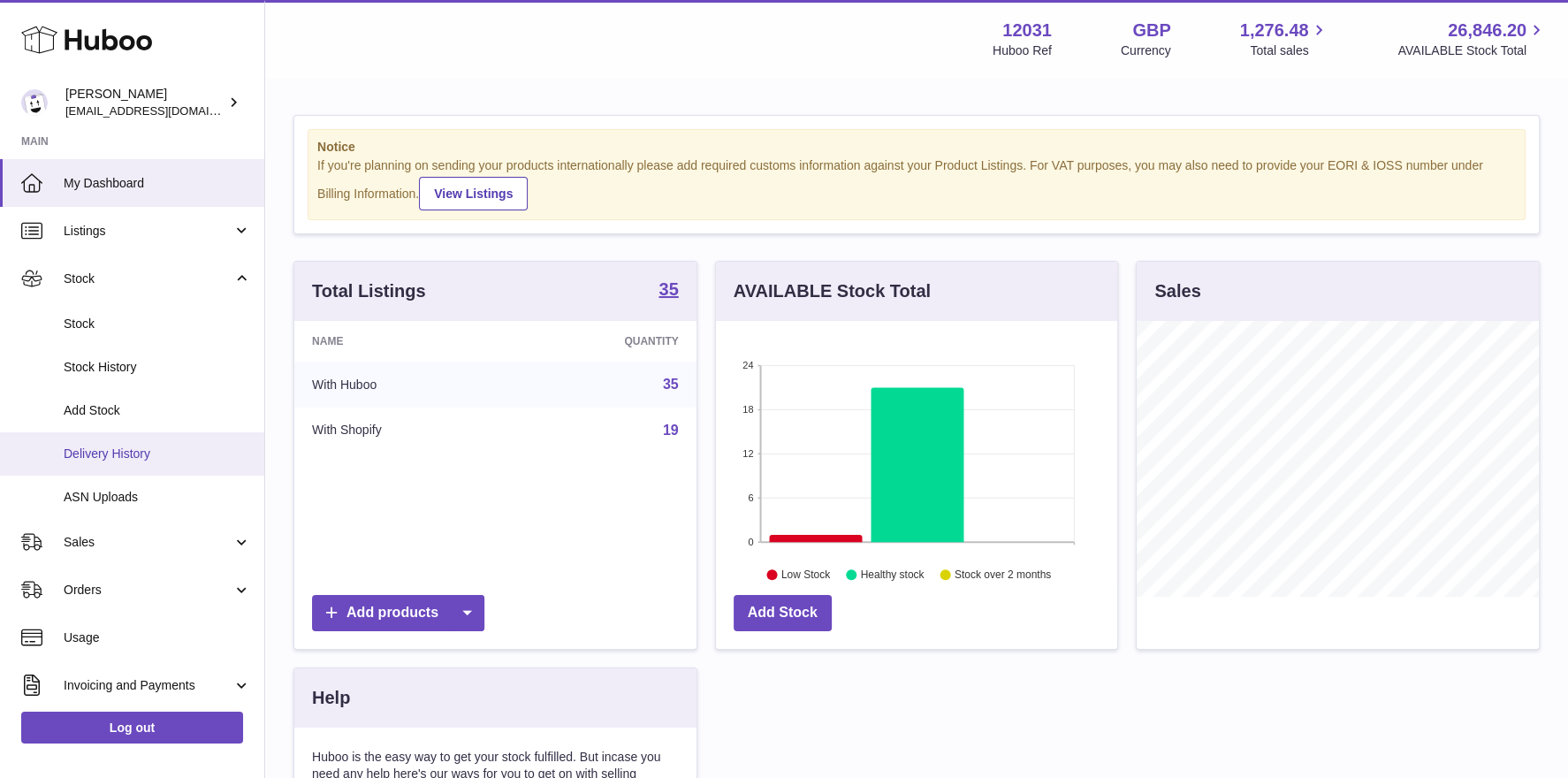
click at [124, 462] on link "Delivery History" at bounding box center [132, 454] width 264 height 44
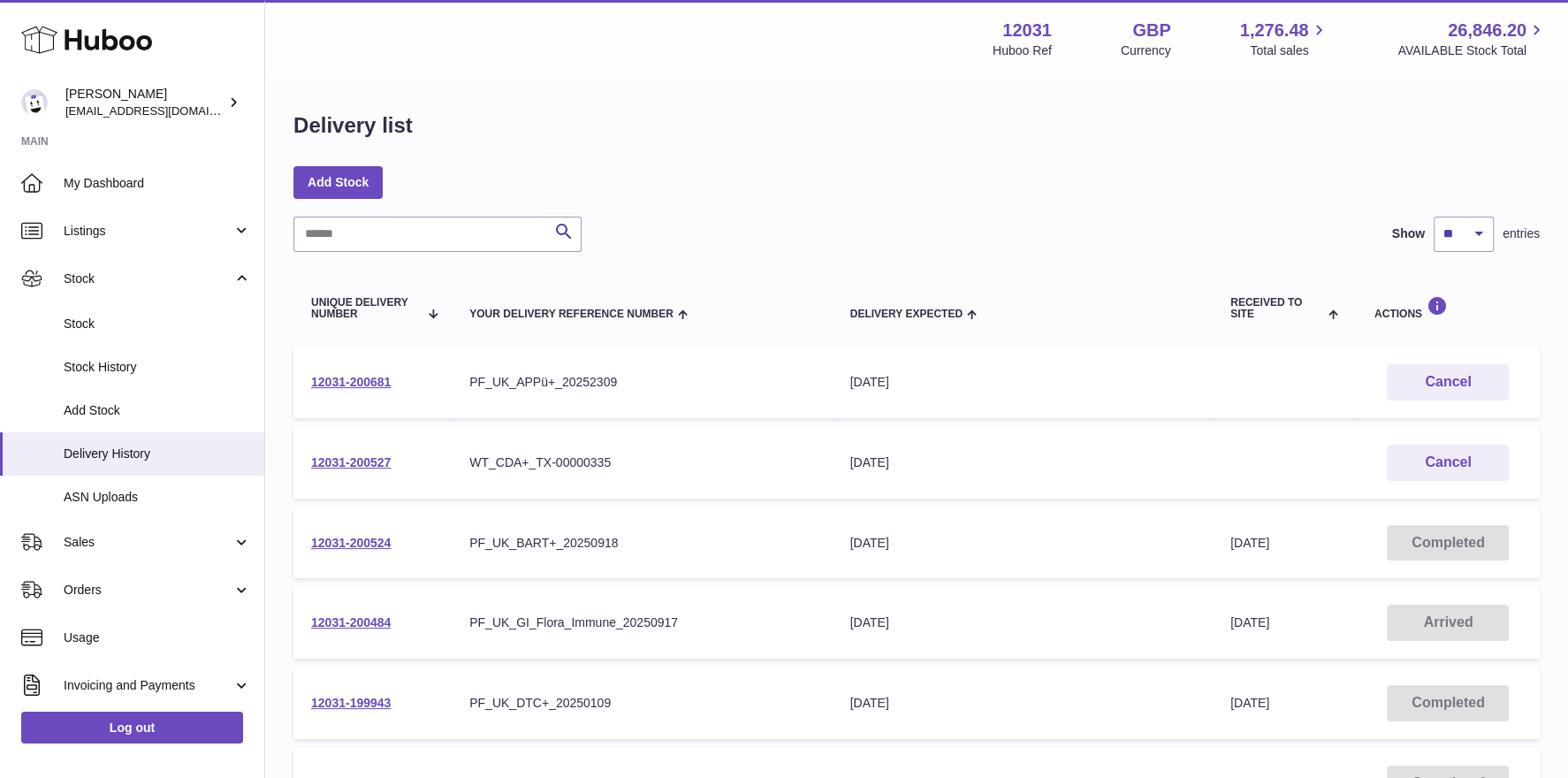
scroll to position [5, 0]
click at [381, 629] on td "12031-200484" at bounding box center [372, 622] width 159 height 72
click at [381, 628] on link "12031-200484" at bounding box center [351, 621] width 79 height 15
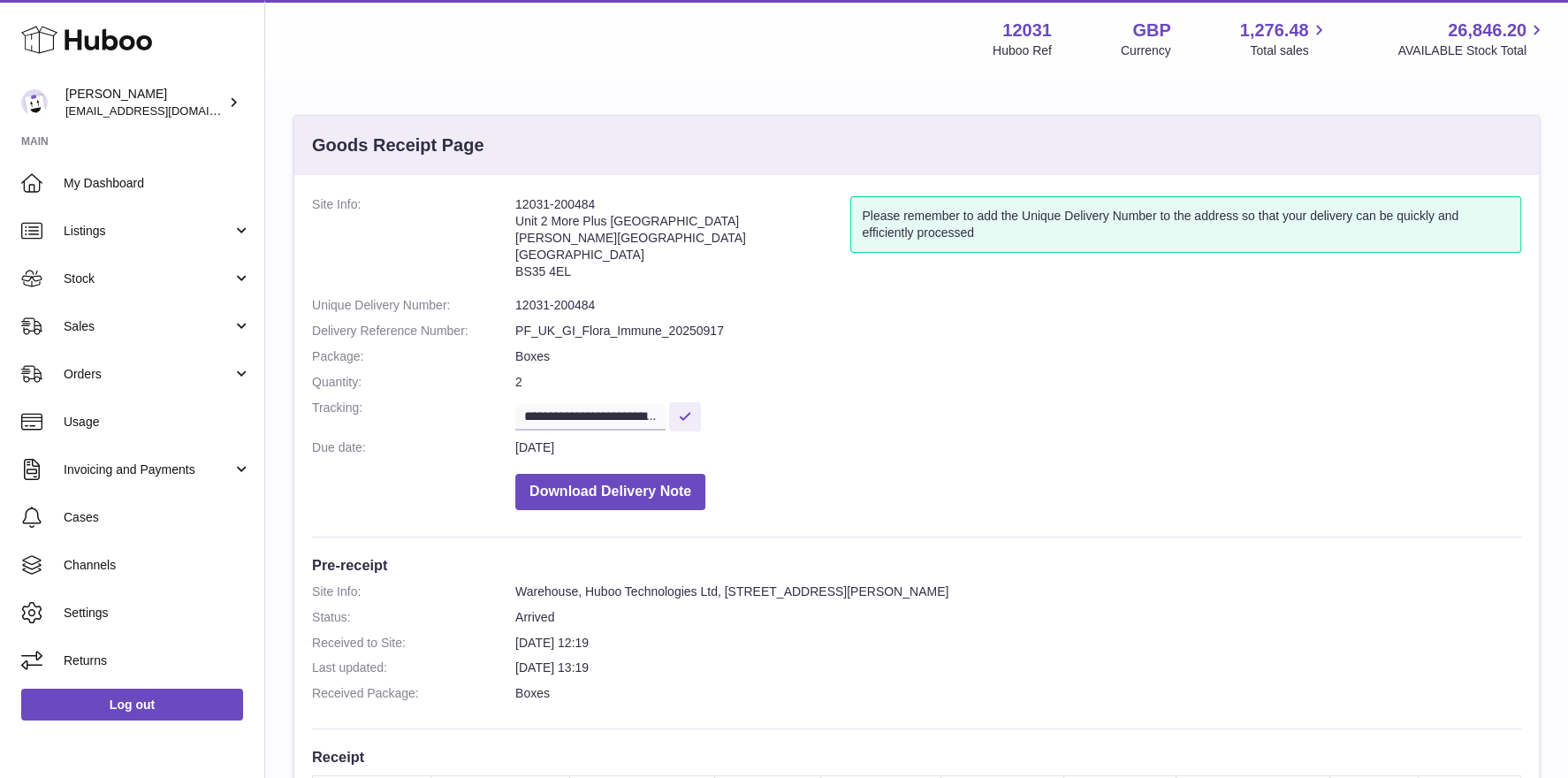
scroll to position [289, 0]
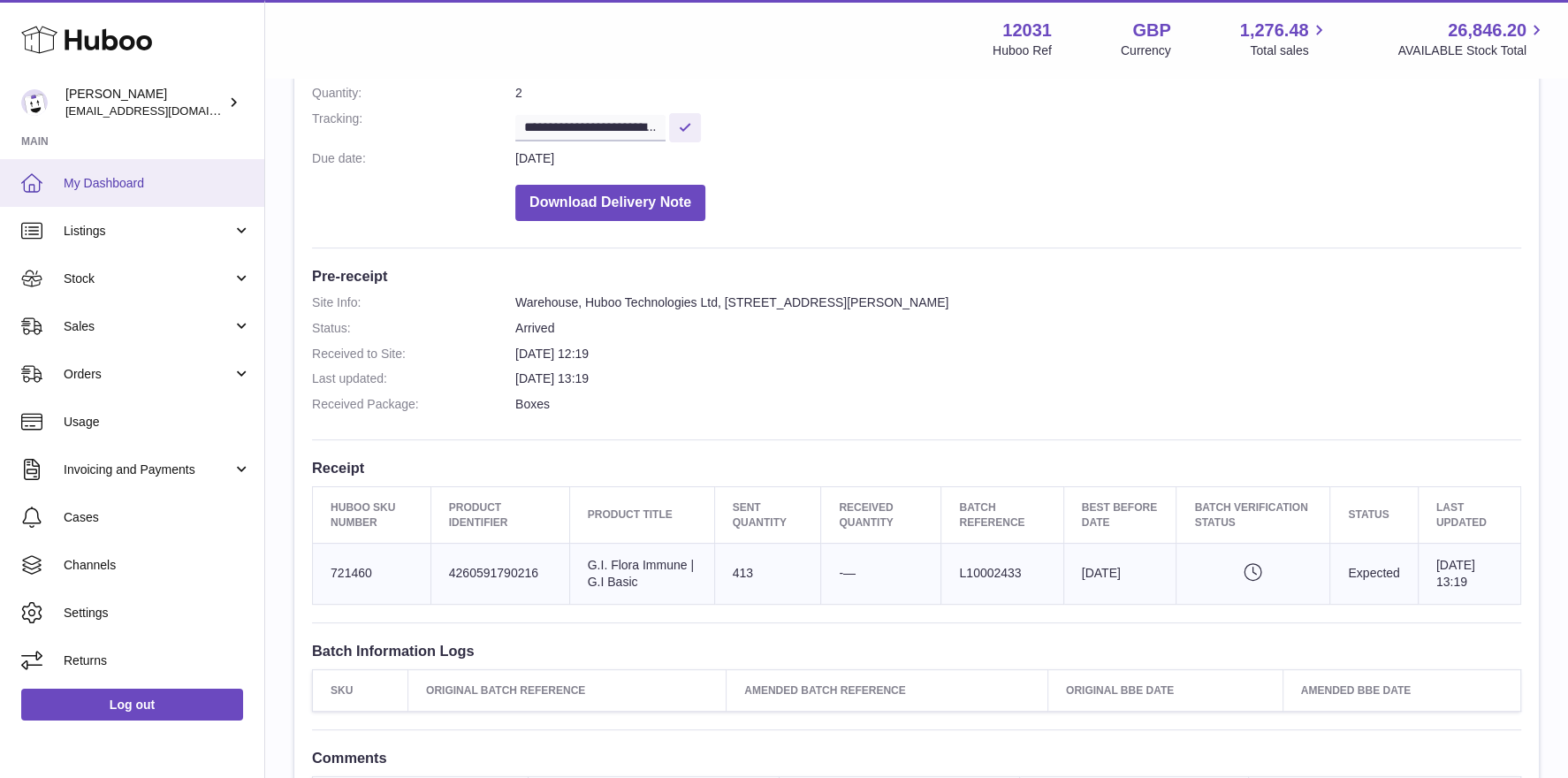
click at [182, 194] on link "My Dashboard" at bounding box center [132, 183] width 264 height 47
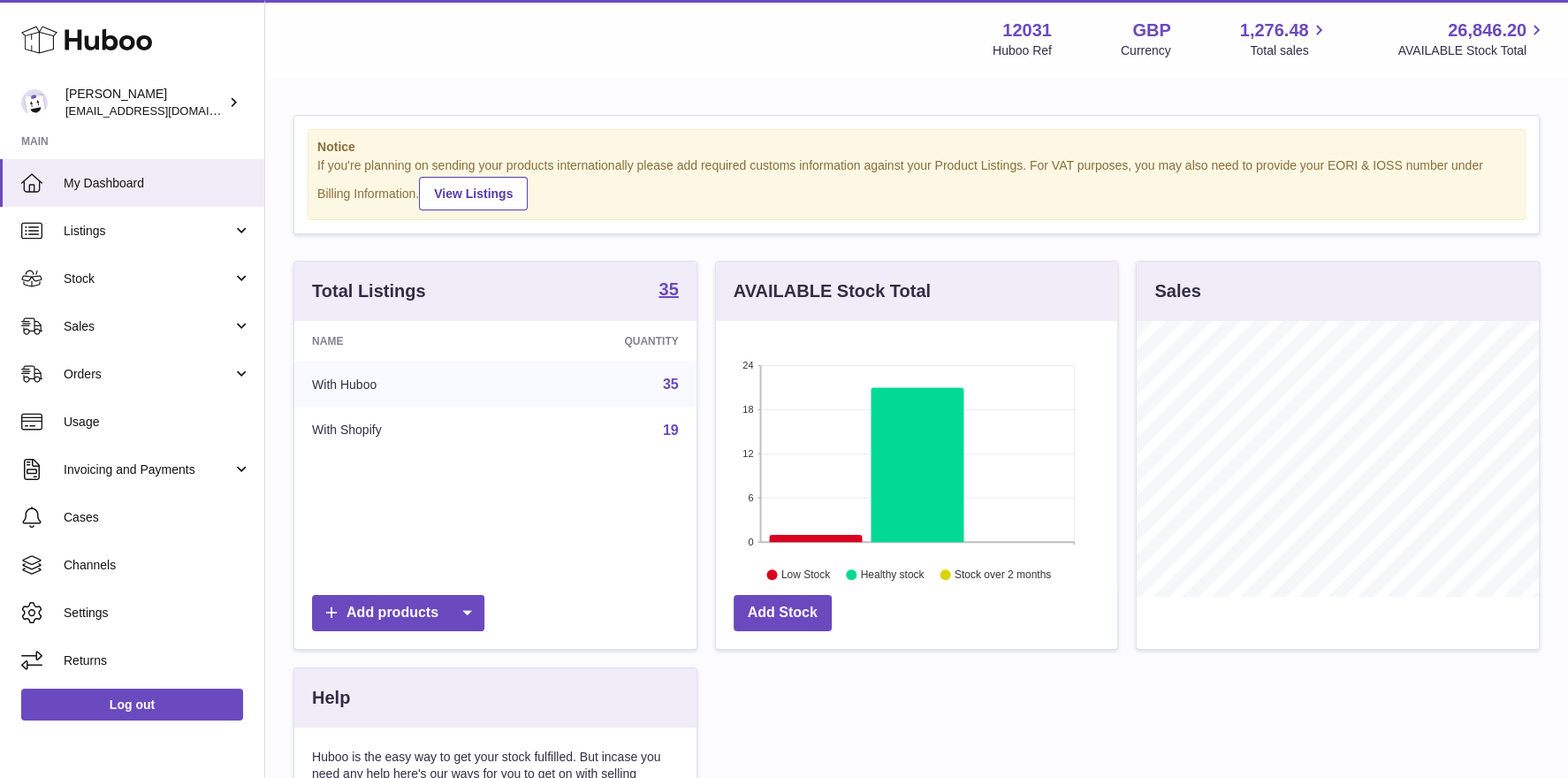
scroll to position [275, 402]
